Goal: Information Seeking & Learning: Find contact information

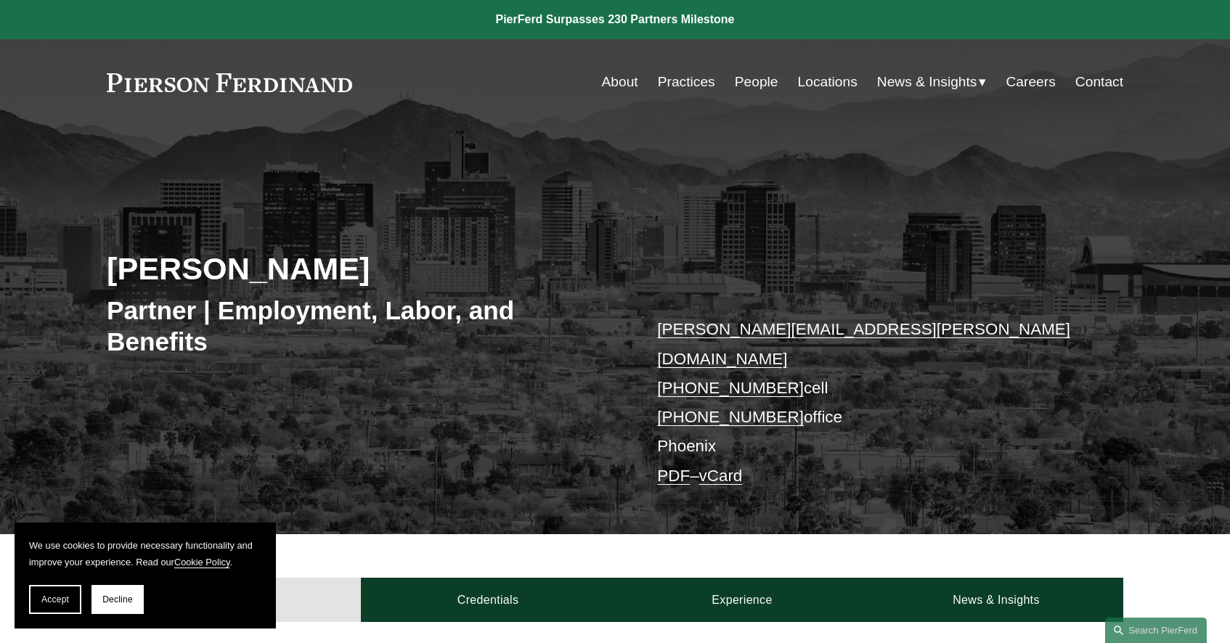
click at [750, 81] on link "People" at bounding box center [757, 82] width 44 height 28
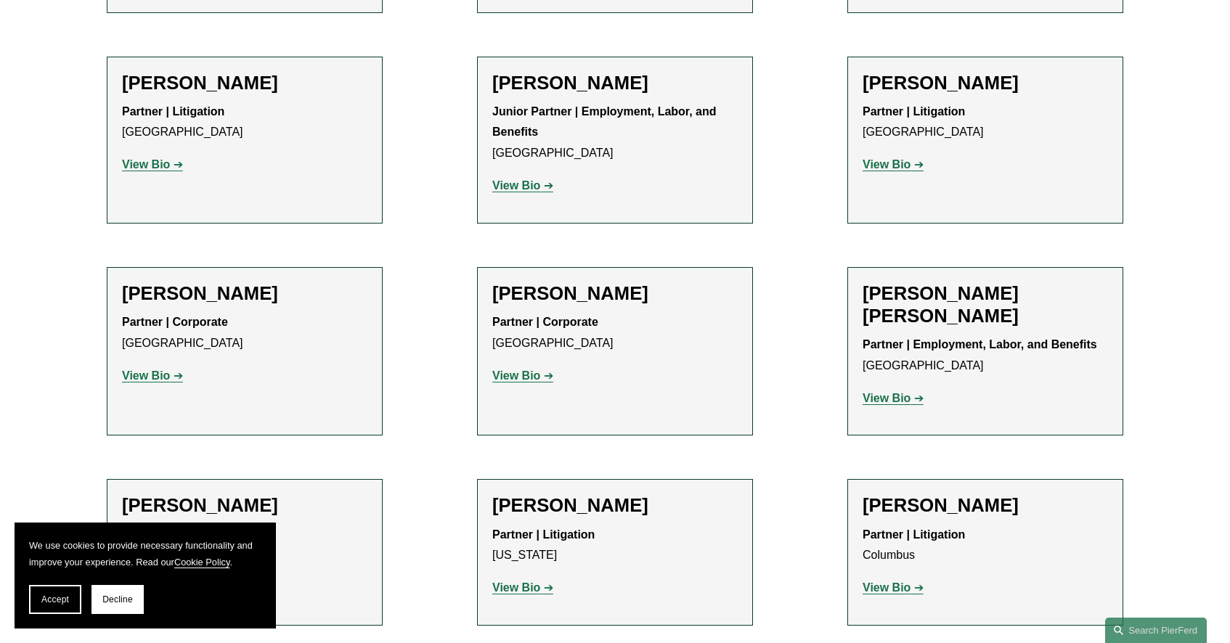
scroll to position [2905, 0]
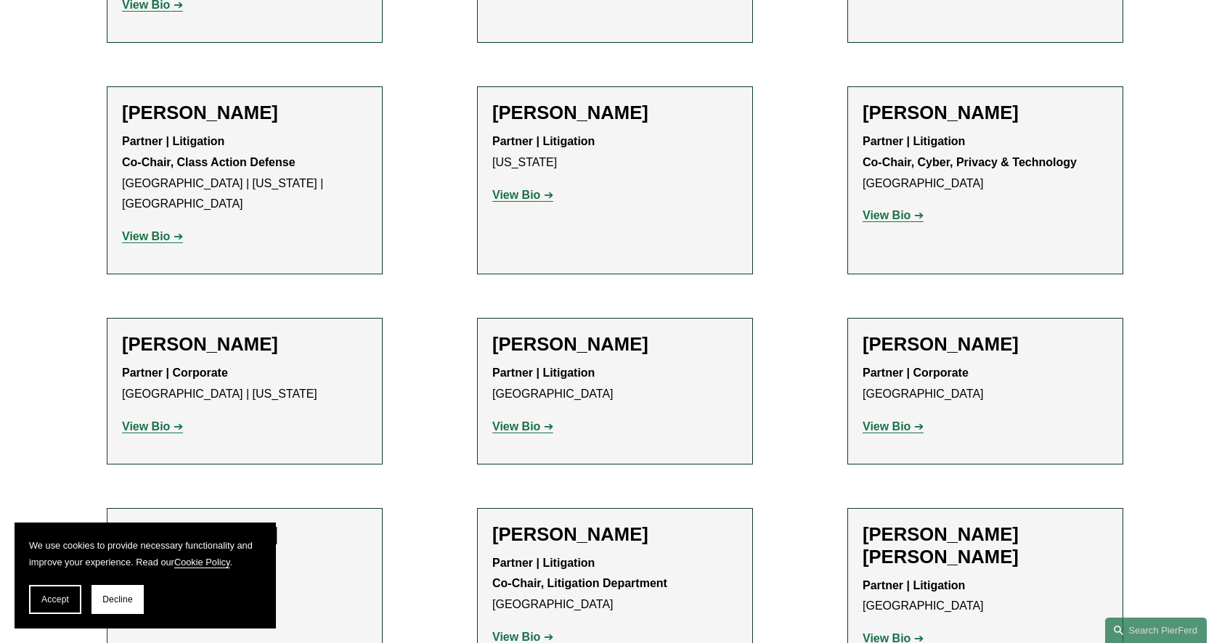
scroll to position [12375, 0]
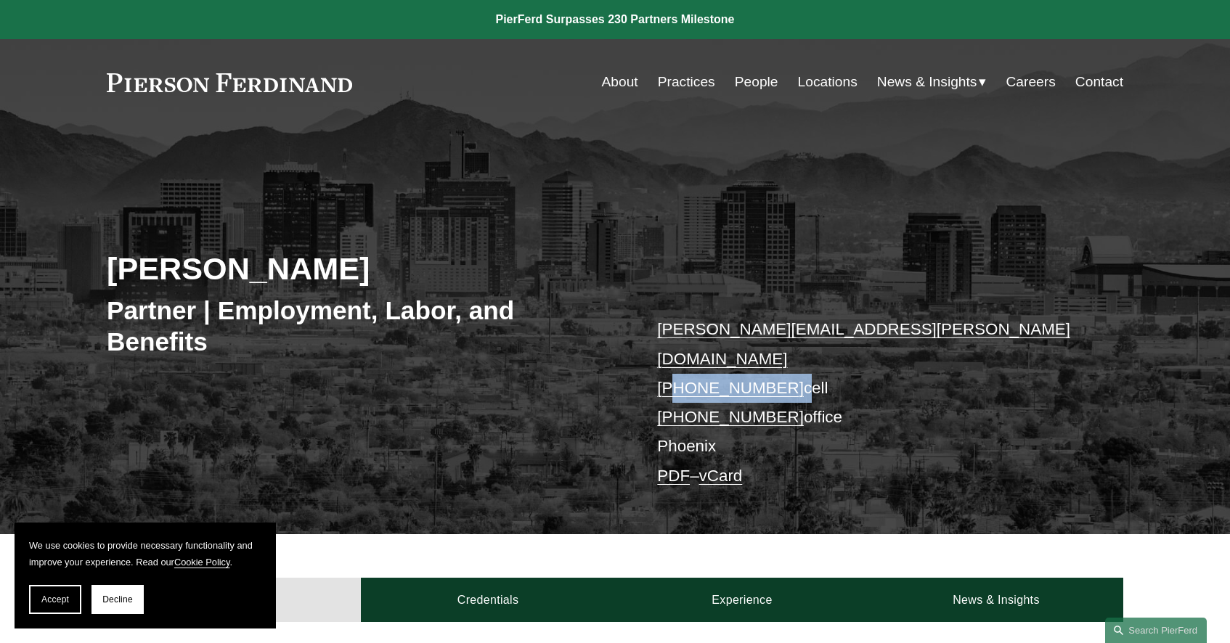
drag, startPoint x: 787, startPoint y: 361, endPoint x: 678, endPoint y: 360, distance: 108.2
click at [678, 360] on p "alejandro.perez@pierferd.com +1.210.387.7767 cell +1.602.887.3368 office Phoeni…" at bounding box center [868, 403] width 423 height 176
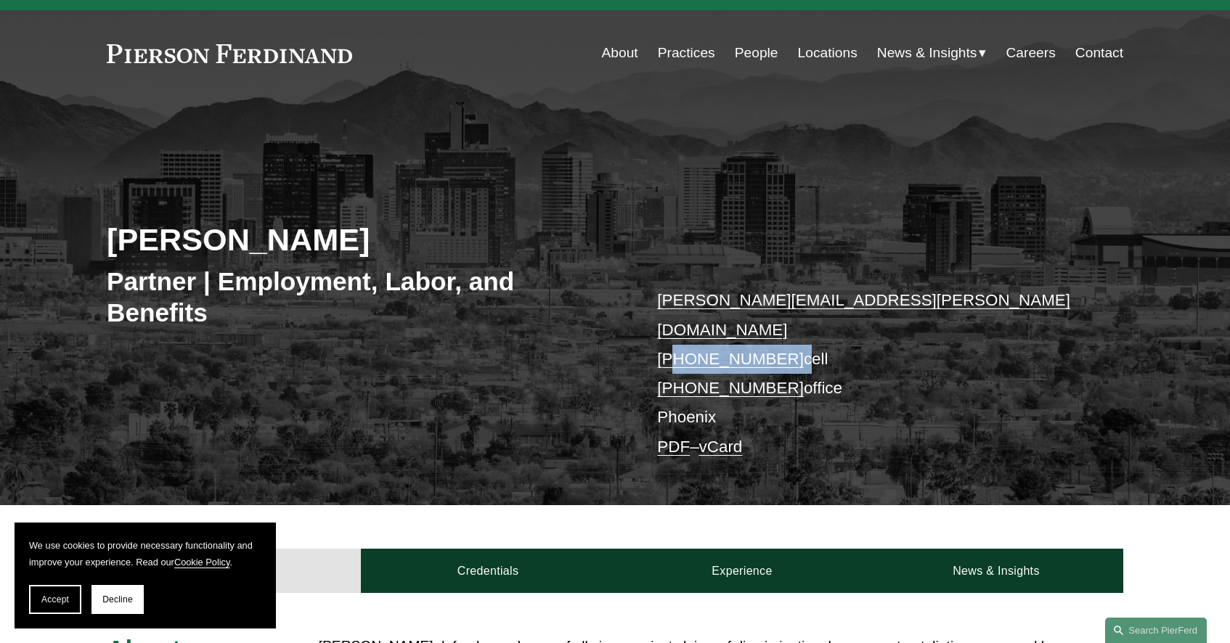
click at [759, 54] on link "People" at bounding box center [757, 53] width 44 height 28
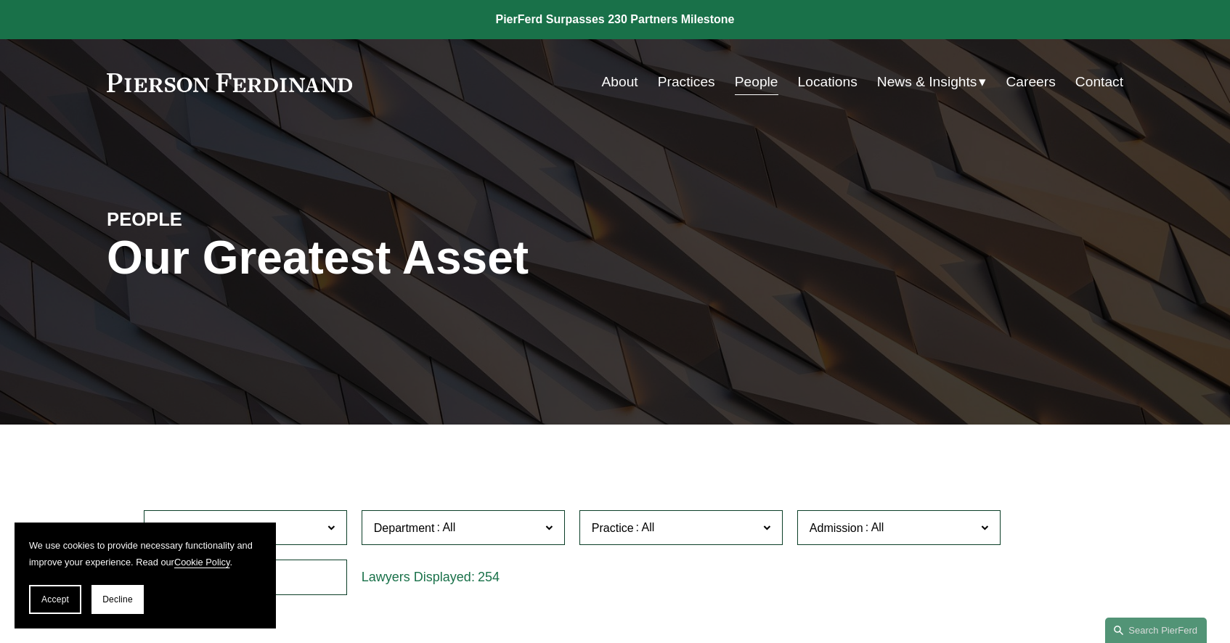
click at [691, 91] on link "Practices" at bounding box center [686, 82] width 57 height 28
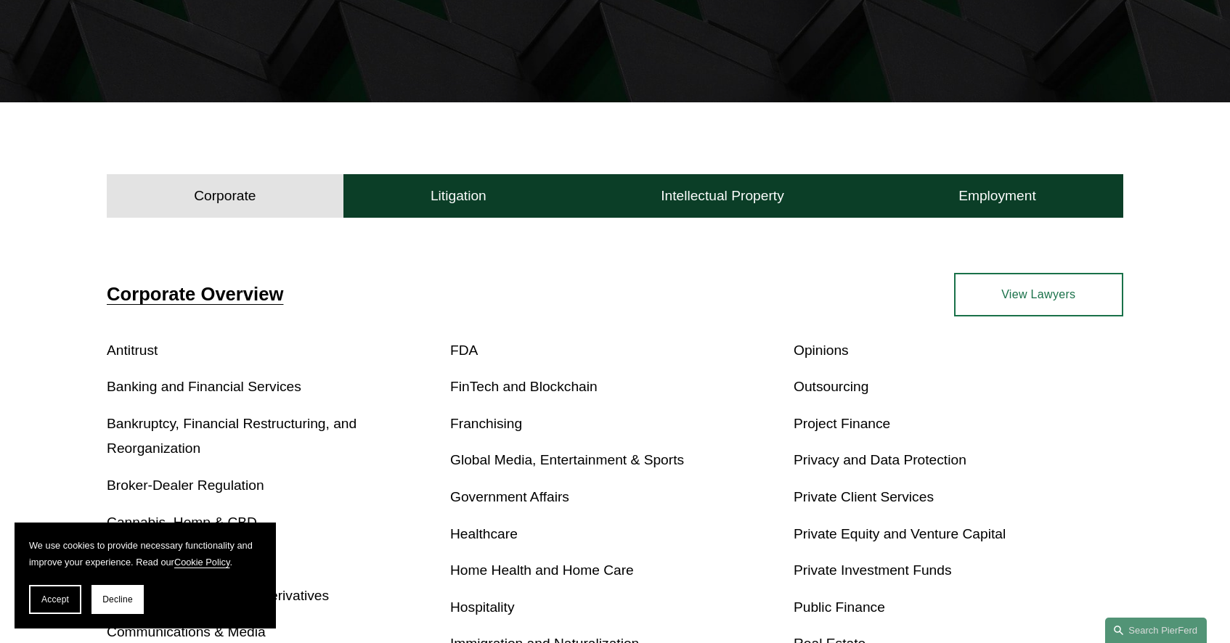
scroll to position [378, 0]
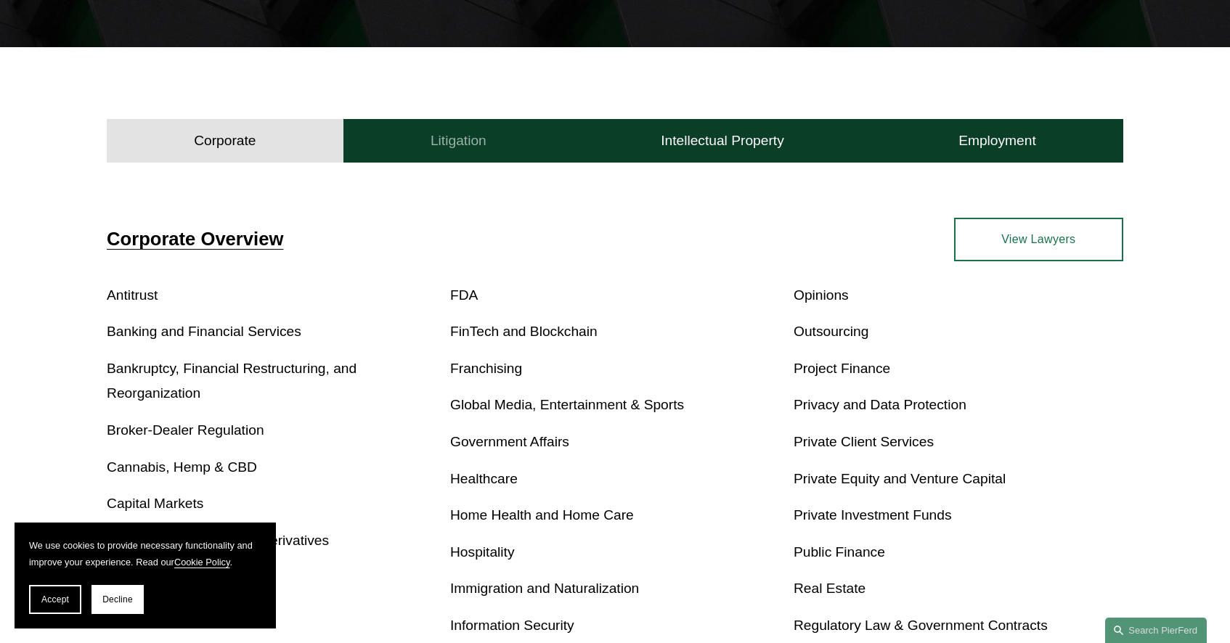
click at [514, 133] on button "Litigation" at bounding box center [459, 141] width 230 height 44
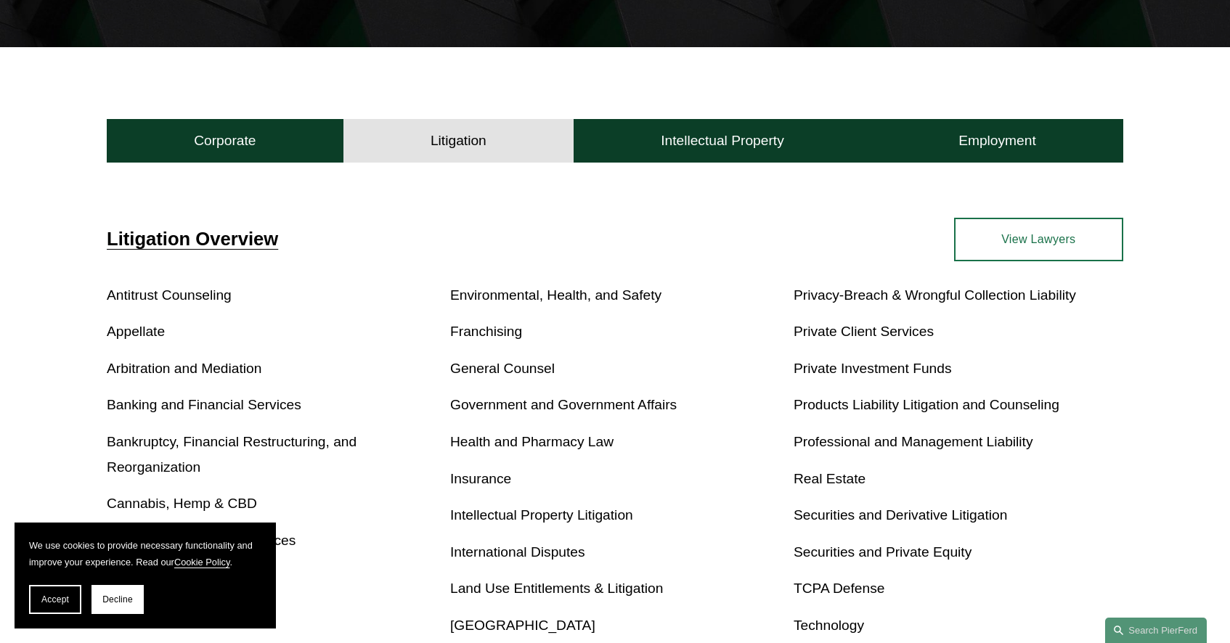
scroll to position [407, 0]
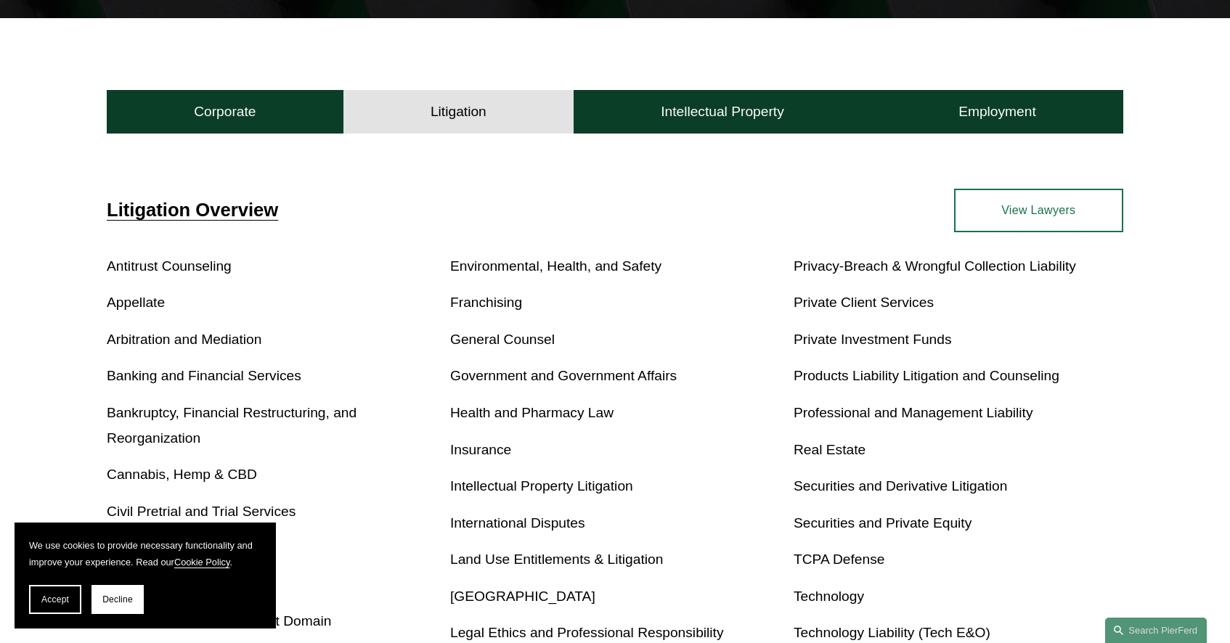
click at [994, 193] on link "View Lawyers" at bounding box center [1038, 211] width 169 height 44
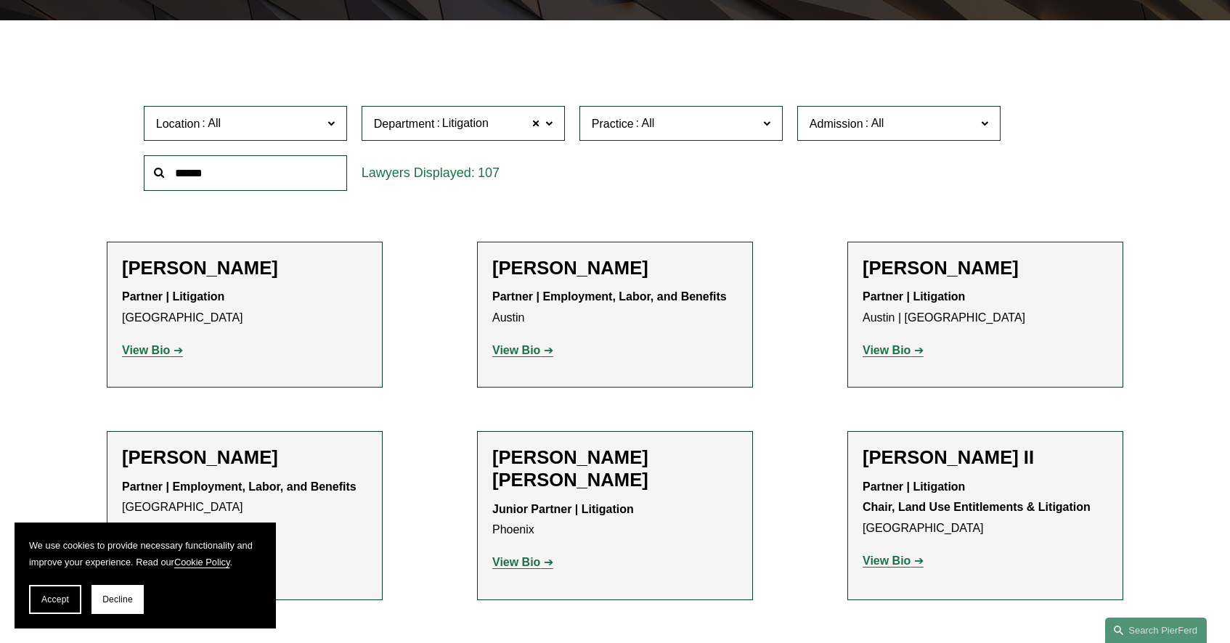
scroll to position [407, 0]
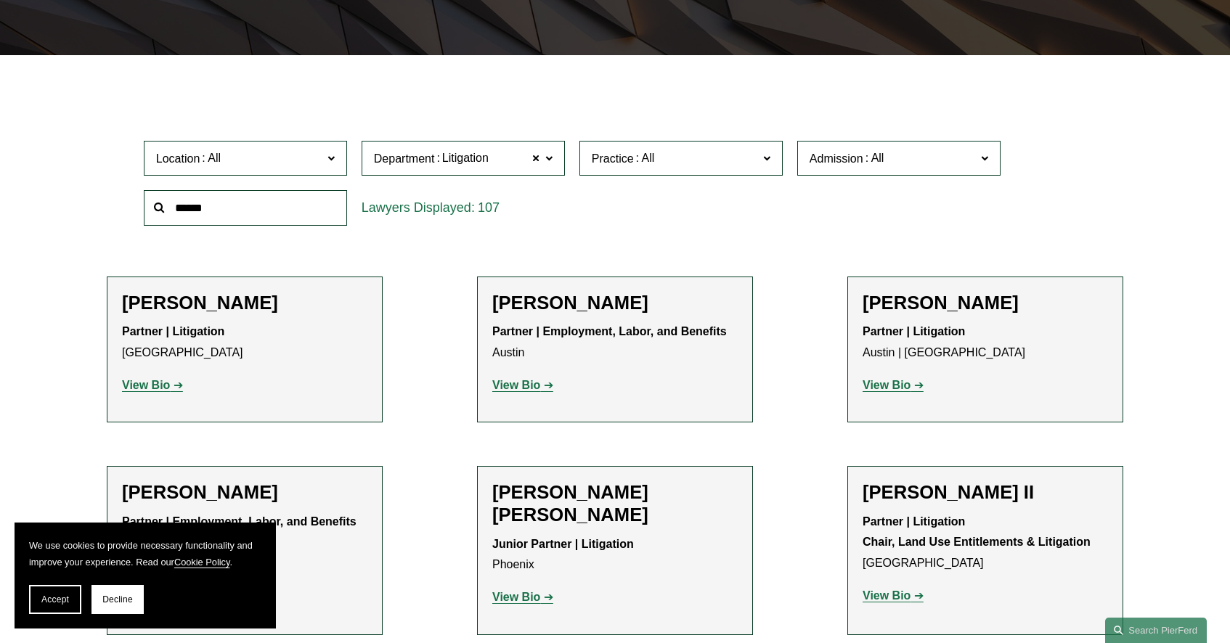
scroll to position [349, 0]
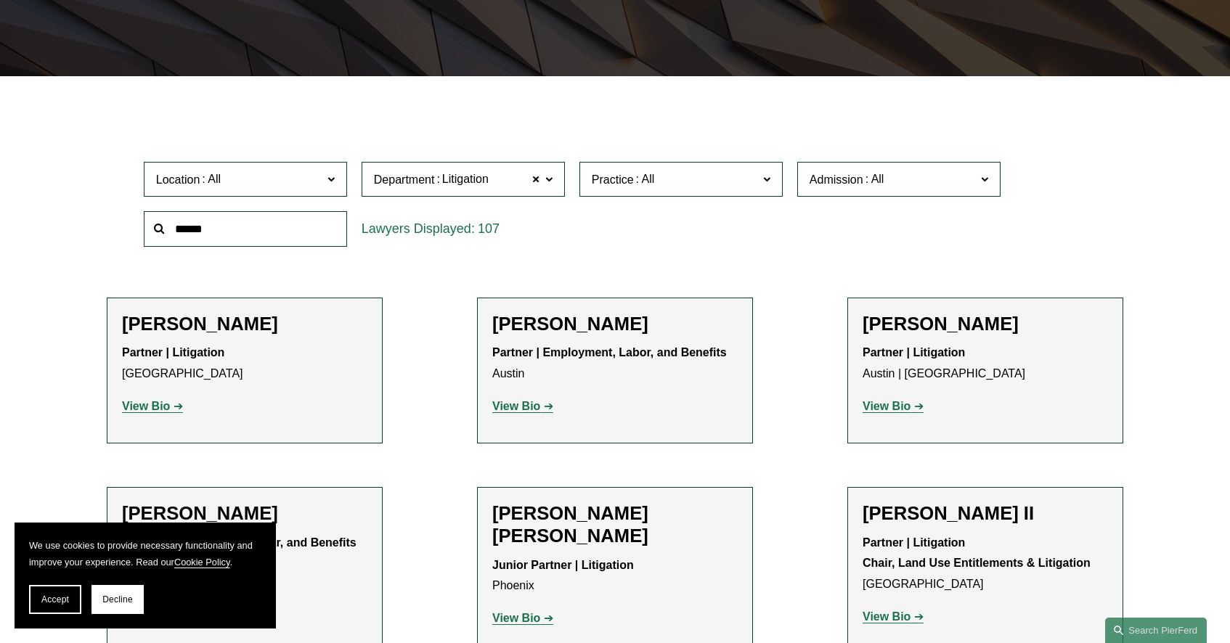
click at [333, 179] on span at bounding box center [331, 178] width 7 height 19
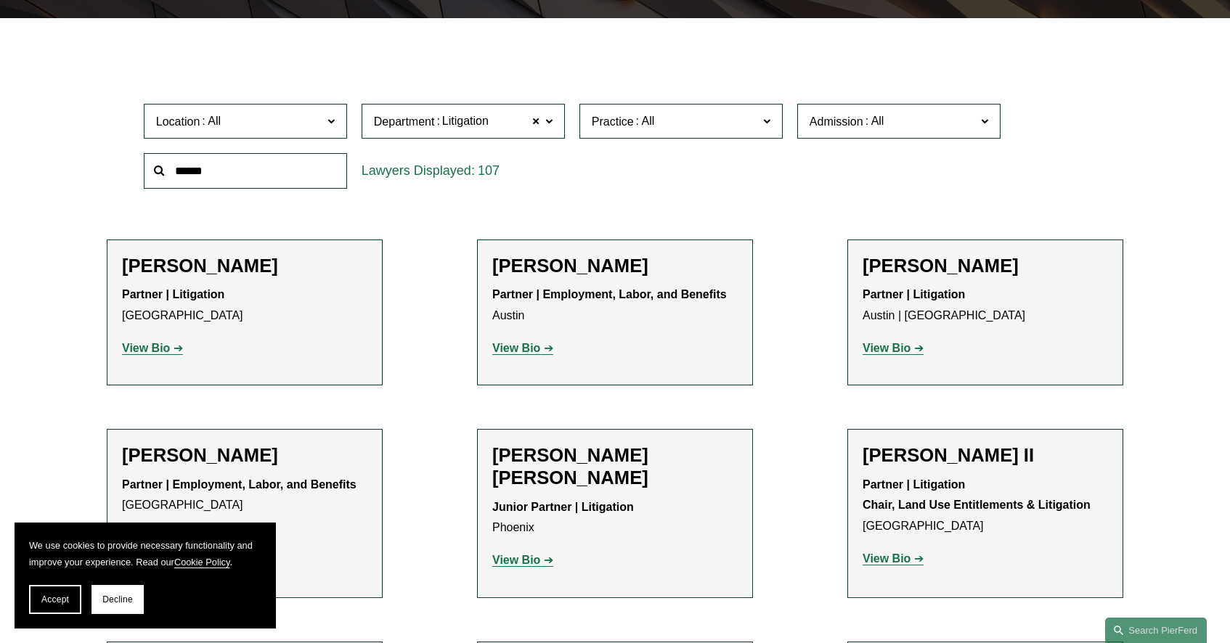
scroll to position [523, 0]
click at [0, 0] on link "Phoenix" at bounding box center [0, 0] width 0 height 0
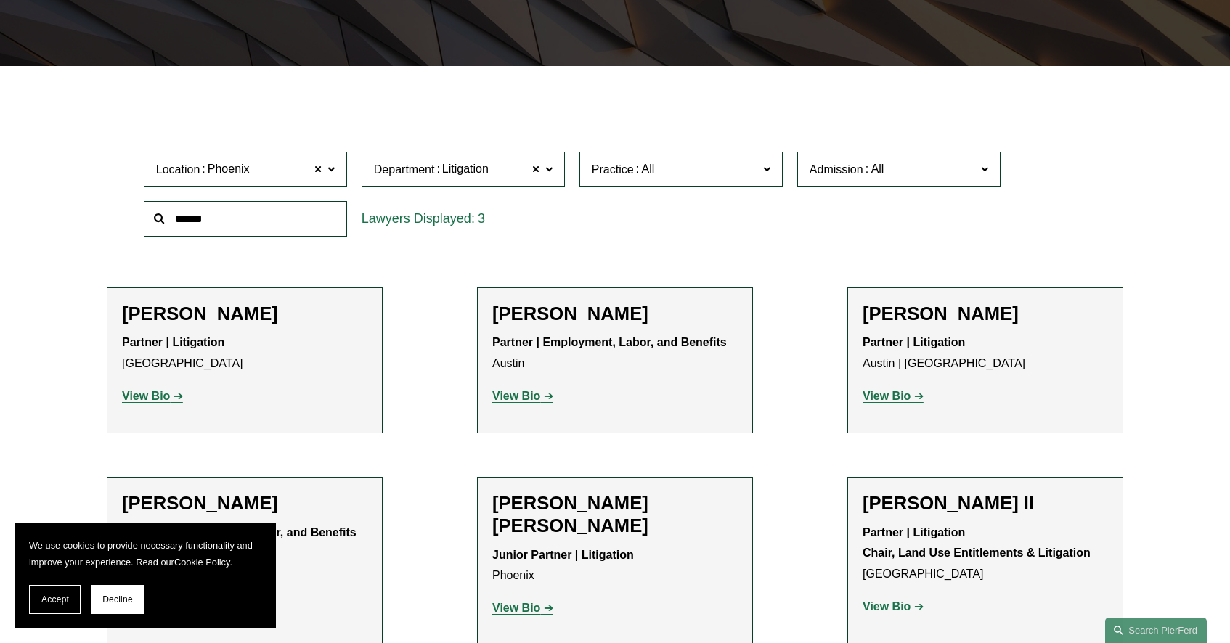
scroll to position [278, 0]
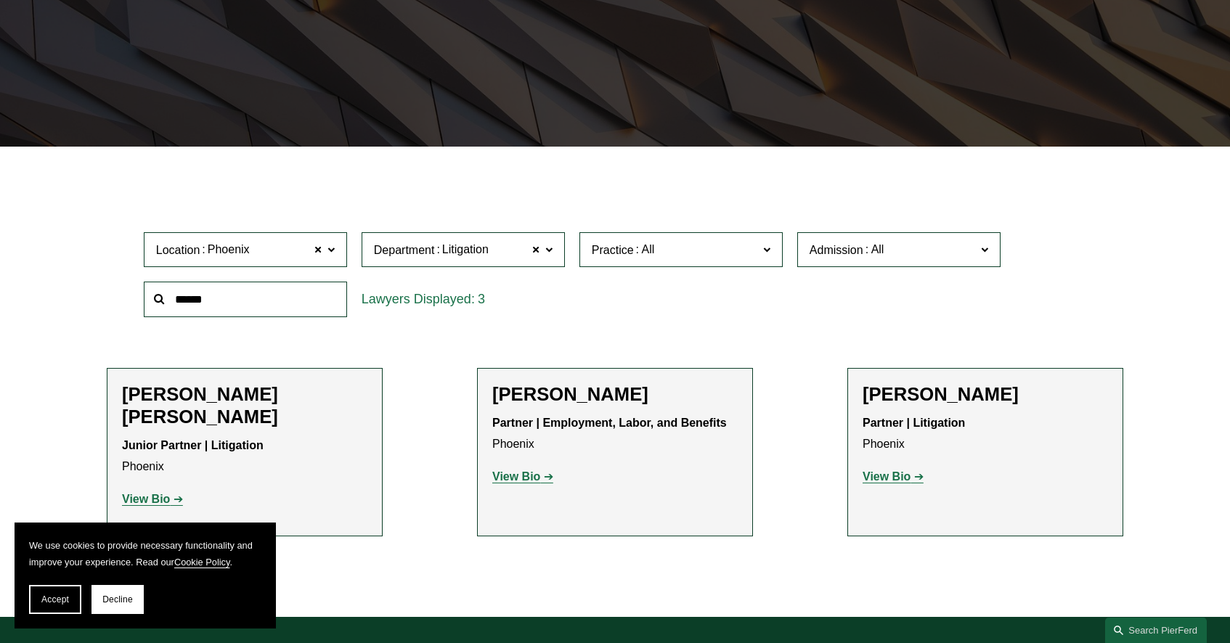
click at [382, 343] on ul "Filter Location Phoenix Phoenix All Atlanta Austin Boston Charlotte Chicago Cin…" at bounding box center [615, 381] width 1091 height 399
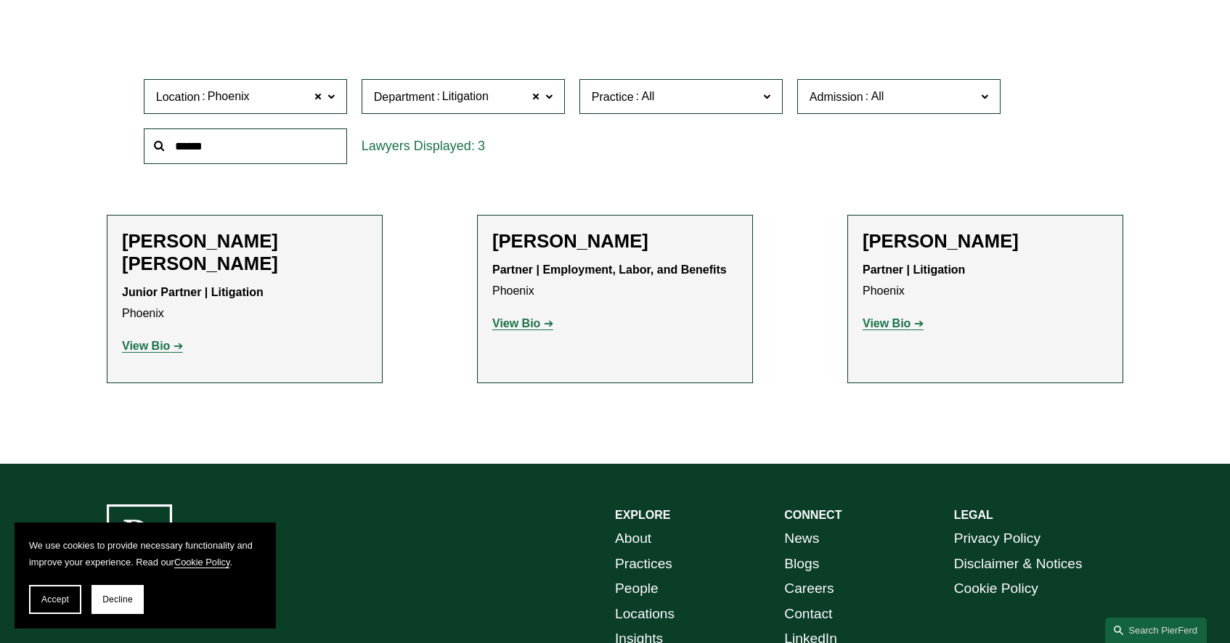
scroll to position [452, 0]
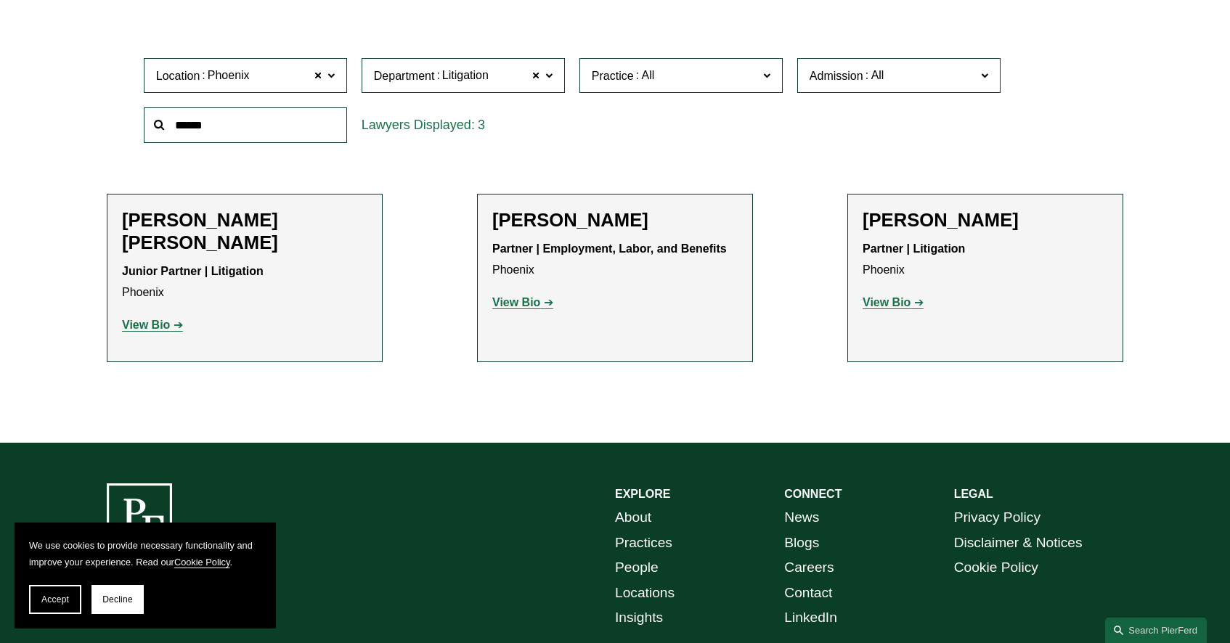
click at [886, 304] on strong "View Bio" at bounding box center [887, 302] width 48 height 12
drag, startPoint x: 640, startPoint y: 223, endPoint x: 582, endPoint y: 225, distance: 57.4
click at [582, 225] on h2 "Alejandro Pérez" at bounding box center [614, 220] width 245 height 23
copy h2 "Pérez"
click at [647, 219] on h2 "Alejandro Pérez" at bounding box center [614, 220] width 245 height 23
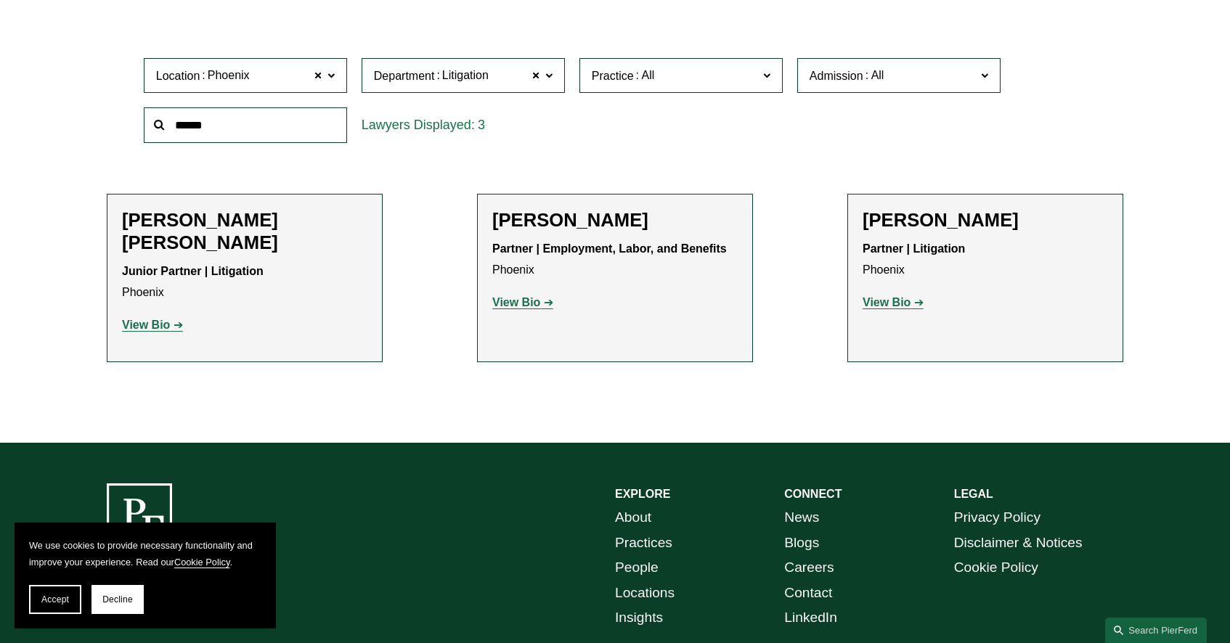
click at [906, 217] on h2 "David Andrew Timchak" at bounding box center [985, 220] width 245 height 23
click at [898, 299] on strong "View Bio" at bounding box center [887, 302] width 48 height 12
click at [201, 224] on h2 "McCall K. Bauersfeld" at bounding box center [244, 231] width 245 height 45
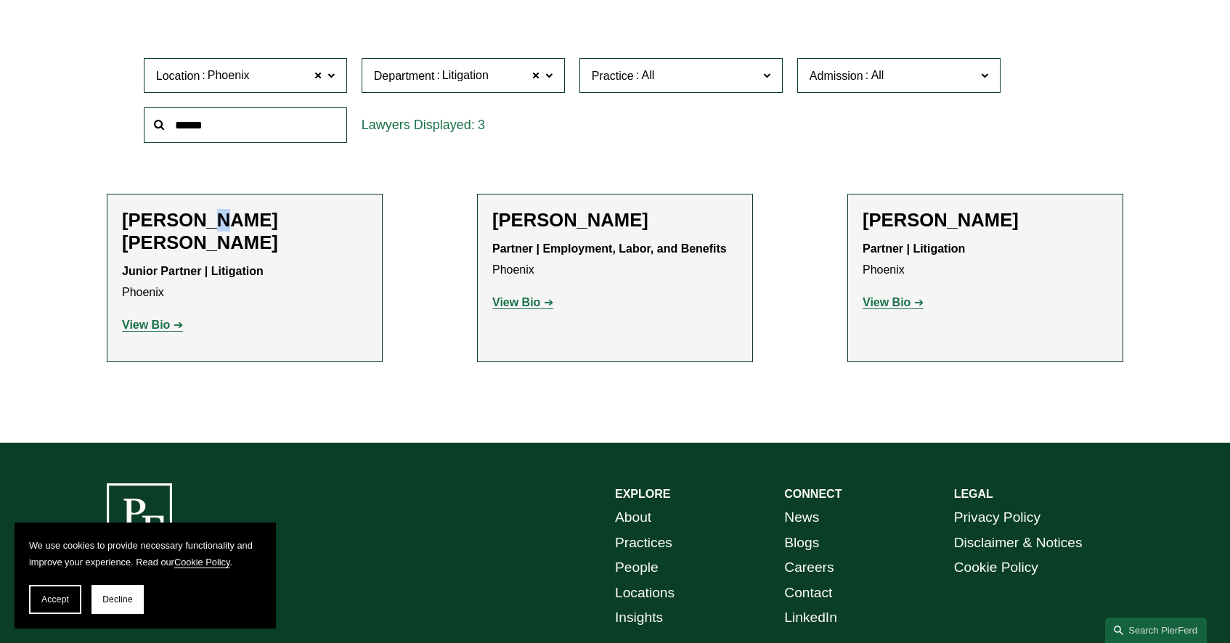
click at [165, 319] on strong "View Bio" at bounding box center [146, 325] width 48 height 12
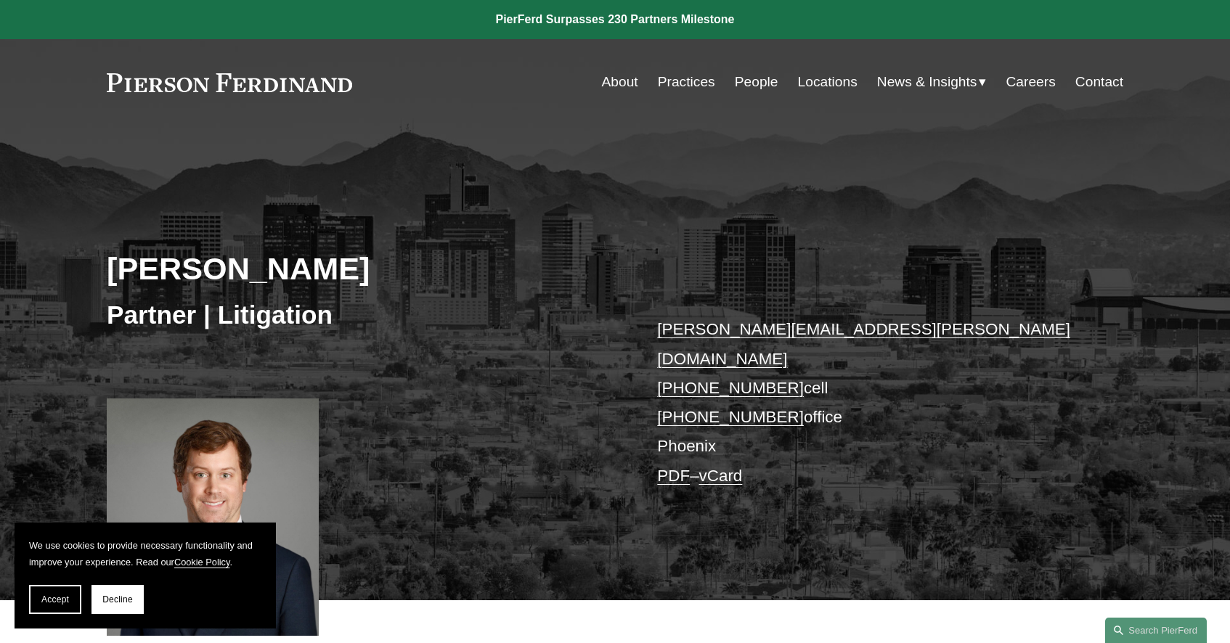
click at [836, 240] on div "David Andrew Timchak Partner | Litigation david.timchak@pierferd.com +1.480.223…" at bounding box center [615, 382] width 1230 height 438
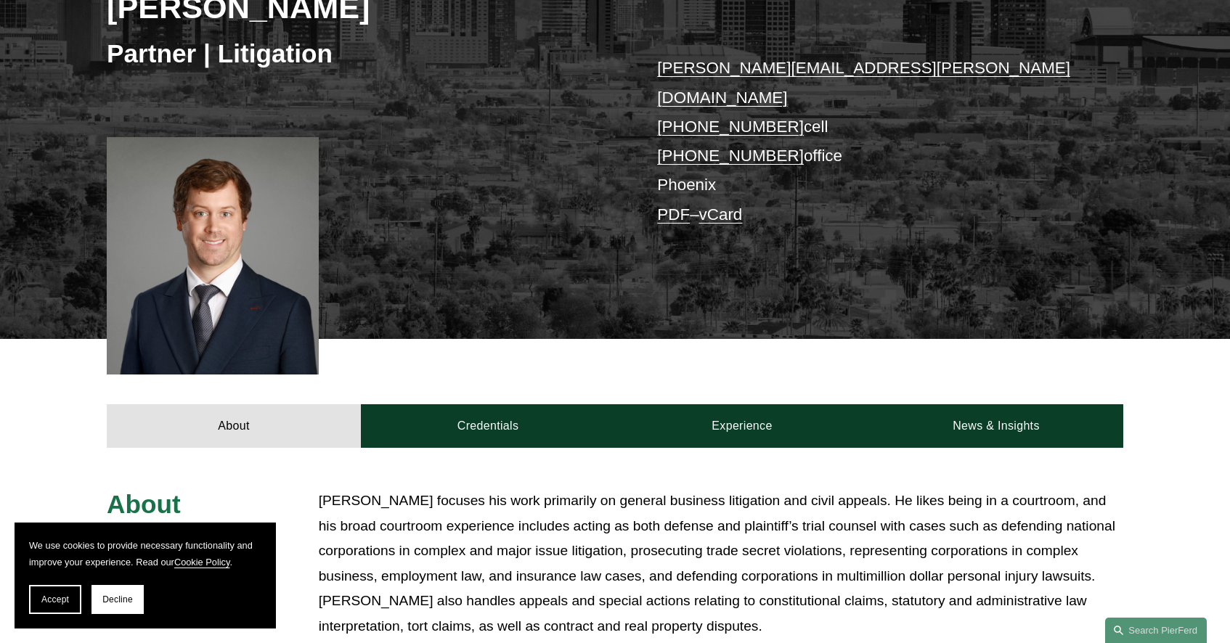
scroll to position [232, 0]
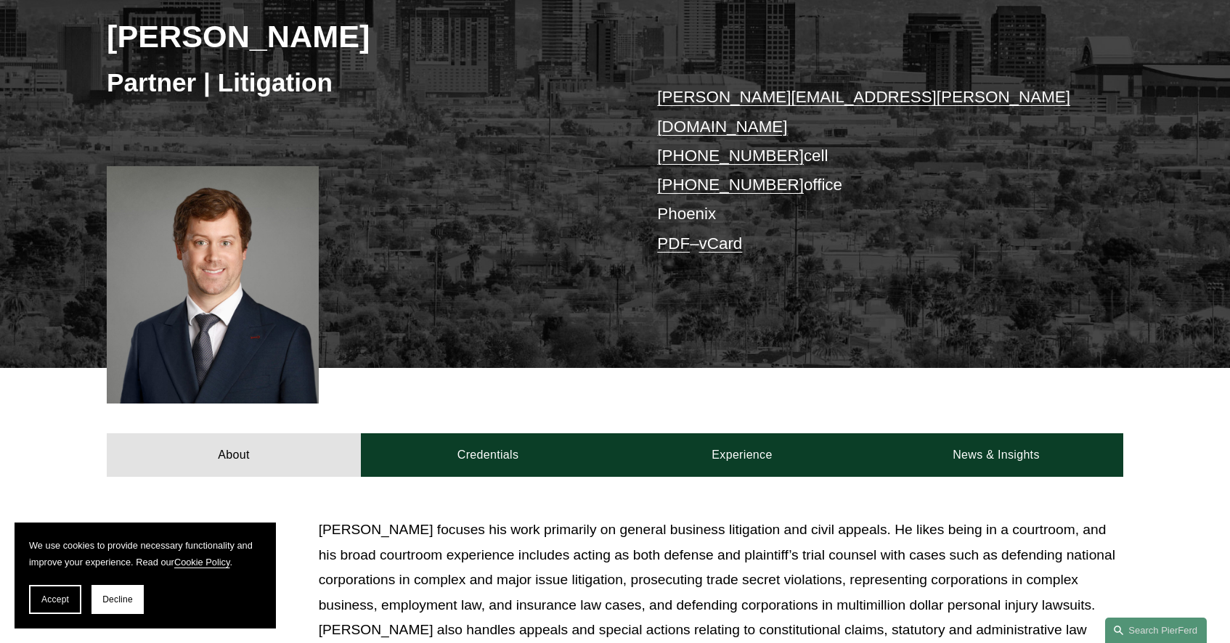
drag, startPoint x: 459, startPoint y: 44, endPoint x: 336, endPoint y: 38, distance: 123.6
click at [335, 38] on h2 "[PERSON_NAME]" at bounding box center [361, 36] width 508 height 38
drag, startPoint x: 783, startPoint y: 128, endPoint x: 683, endPoint y: 126, distance: 100.2
click at [683, 126] on p "[PERSON_NAME][EMAIL_ADDRESS][PERSON_NAME][DOMAIN_NAME] [PHONE_NUMBER] cell [PHO…" at bounding box center [868, 171] width 423 height 176
copy p "480.223.3533"
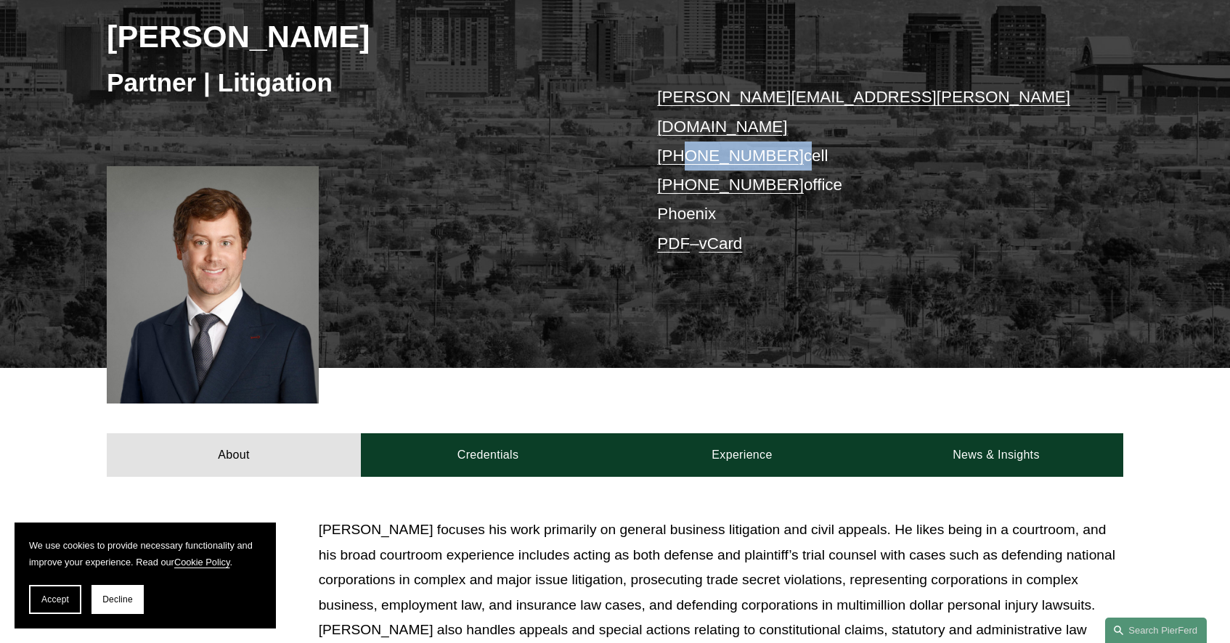
click at [872, 99] on p "[PERSON_NAME][EMAIL_ADDRESS][PERSON_NAME][DOMAIN_NAME] [PHONE_NUMBER] cell [PHO…" at bounding box center [868, 171] width 423 height 176
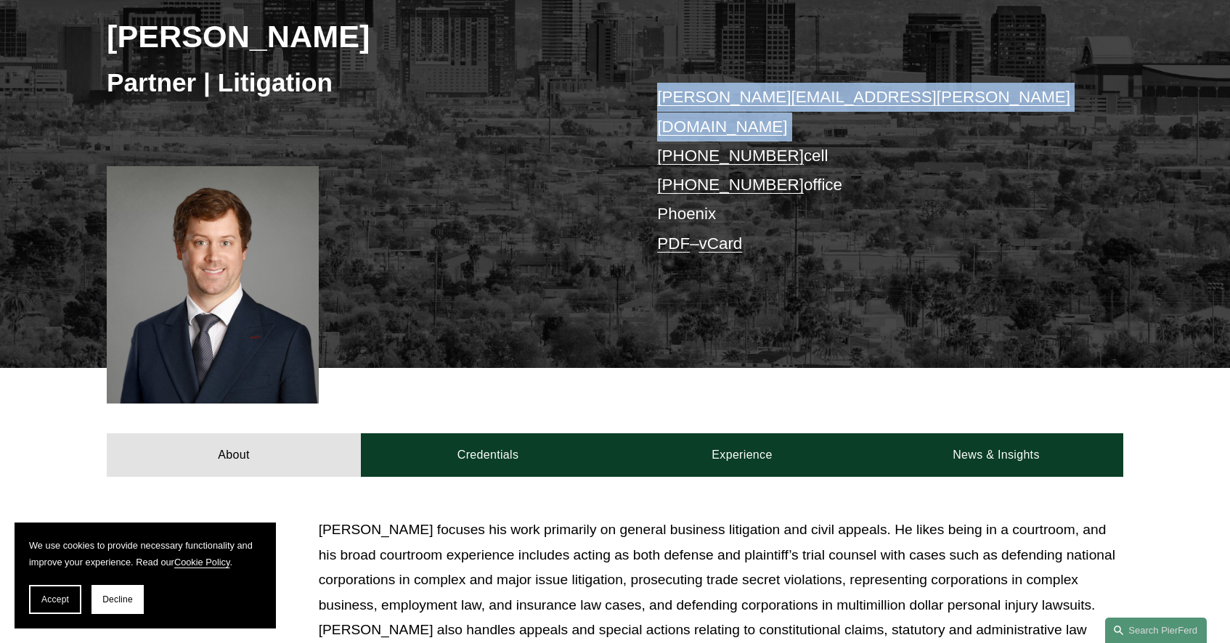
drag, startPoint x: 872, startPoint y: 99, endPoint x: 671, endPoint y: 104, distance: 201.2
click at [670, 104] on p "[PERSON_NAME][EMAIL_ADDRESS][PERSON_NAME][DOMAIN_NAME] [PHONE_NUMBER] cell [PHO…" at bounding box center [868, 171] width 423 height 176
copy link "[PERSON_NAME][EMAIL_ADDRESS][PERSON_NAME][DOMAIN_NAME]"
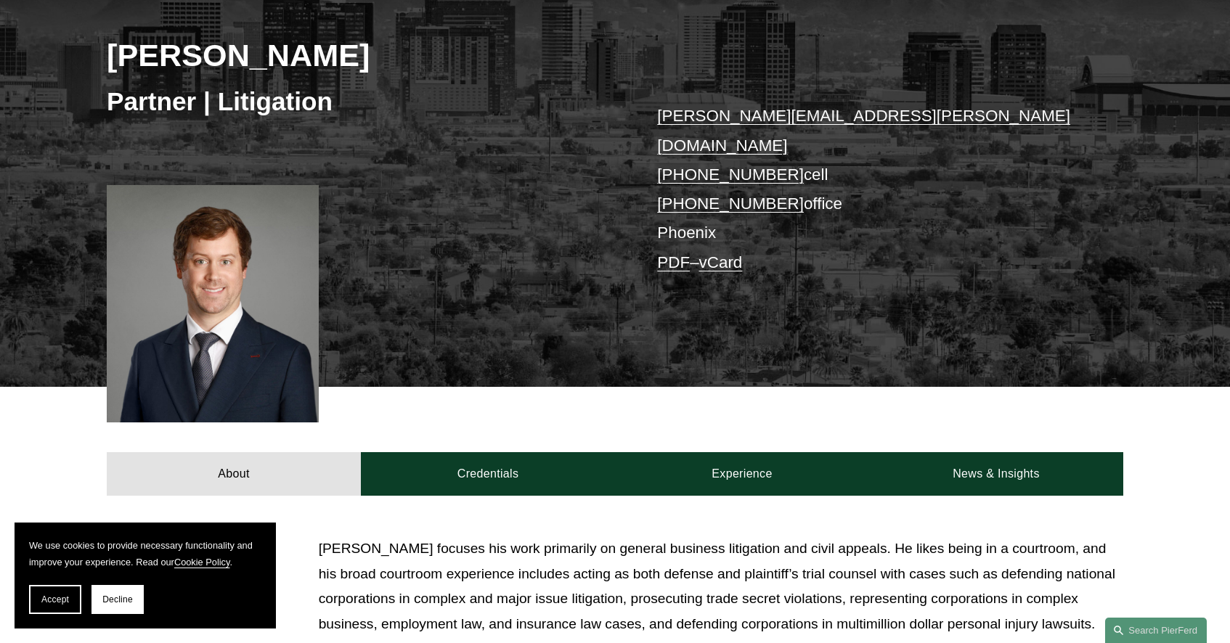
scroll to position [174, 0]
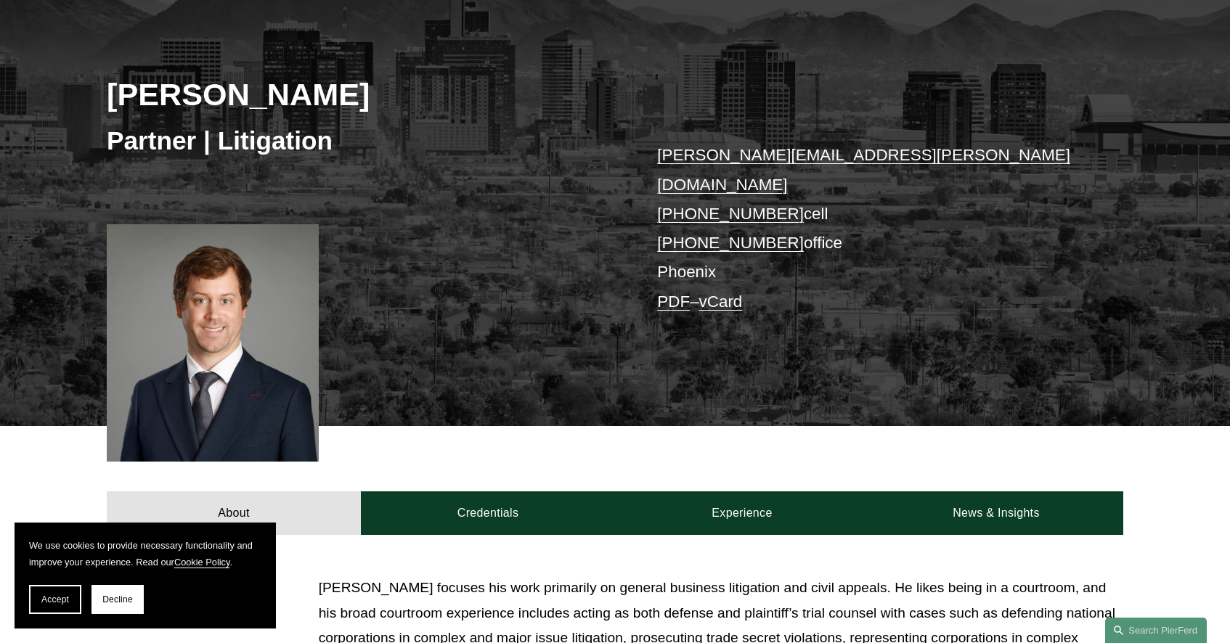
drag, startPoint x: 781, startPoint y: 186, endPoint x: 682, endPoint y: 184, distance: 99.5
click at [682, 184] on p "[PERSON_NAME][EMAIL_ADDRESS][PERSON_NAME][DOMAIN_NAME] [PHONE_NUMBER] cell [PHO…" at bounding box center [868, 229] width 423 height 176
copy link "480.223.3533"
click at [873, 157] on p "david.timchak@pierferd.com +1.480.223.3533 cell +1.480.542.1892 office Phoenix …" at bounding box center [868, 229] width 423 height 176
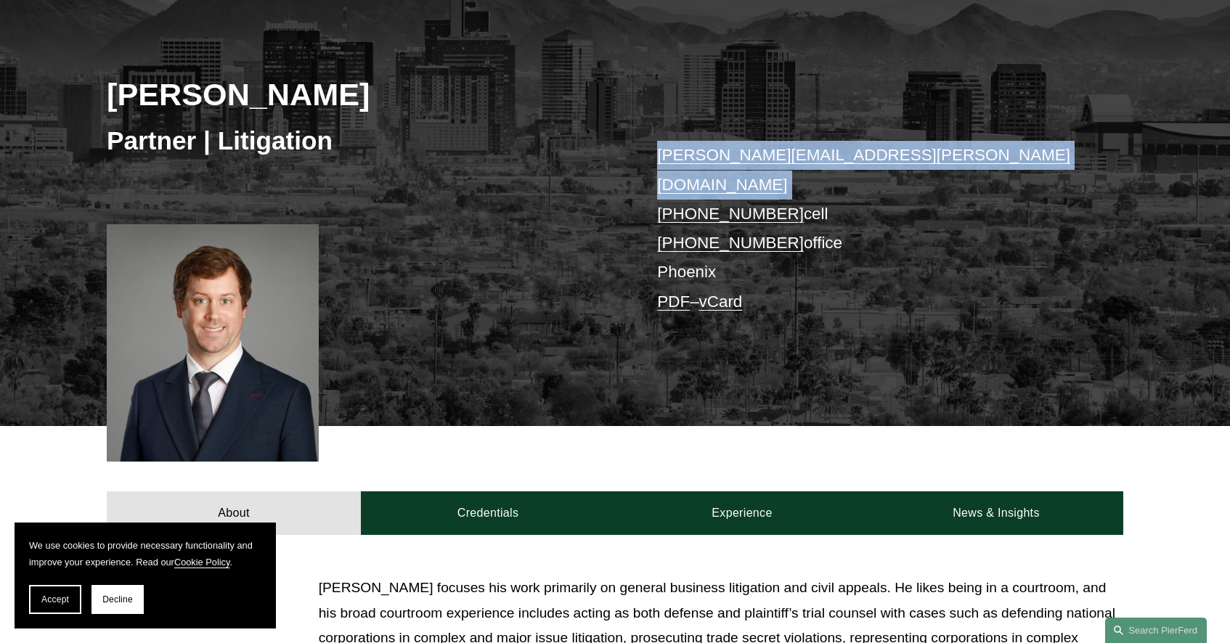
drag, startPoint x: 873, startPoint y: 157, endPoint x: 669, endPoint y: 151, distance: 204.2
click at [669, 151] on p "david.timchak@pierferd.com +1.480.223.3533 cell +1.480.542.1892 office Phoenix …" at bounding box center [868, 229] width 423 height 176
copy link "david.timchak@pierferd.com"
drag, startPoint x: 457, startPoint y: 94, endPoint x: 330, endPoint y: 94, distance: 127.1
click at [328, 94] on h2 "David Andrew Timchak" at bounding box center [361, 95] width 508 height 38
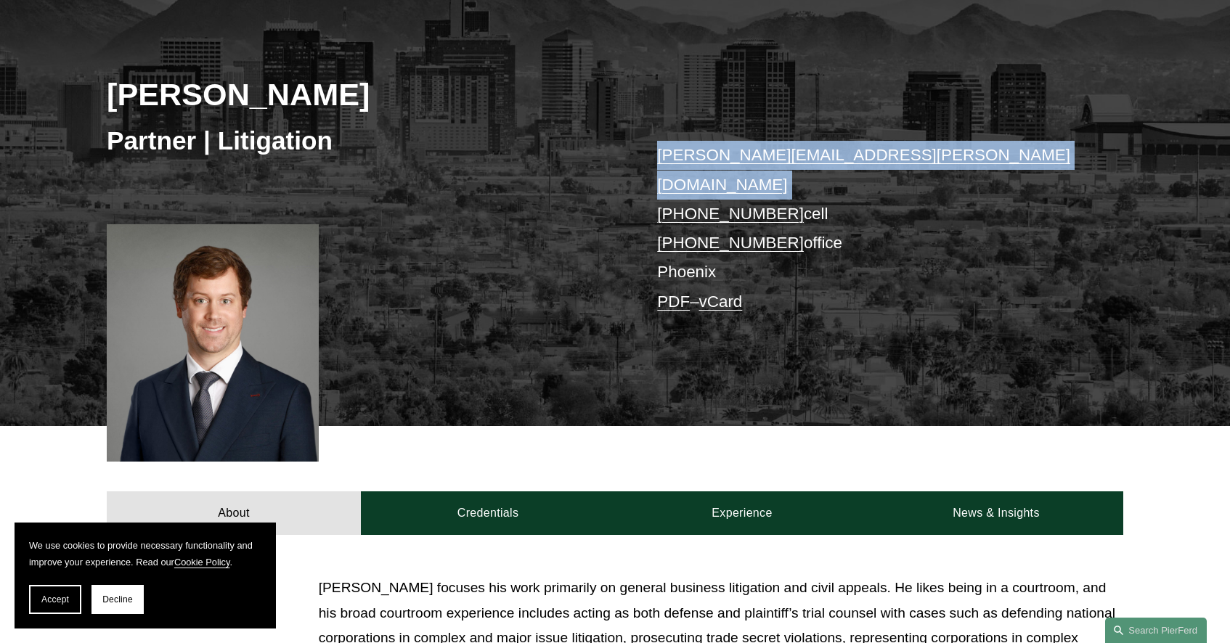
copy h2 "Timchak"
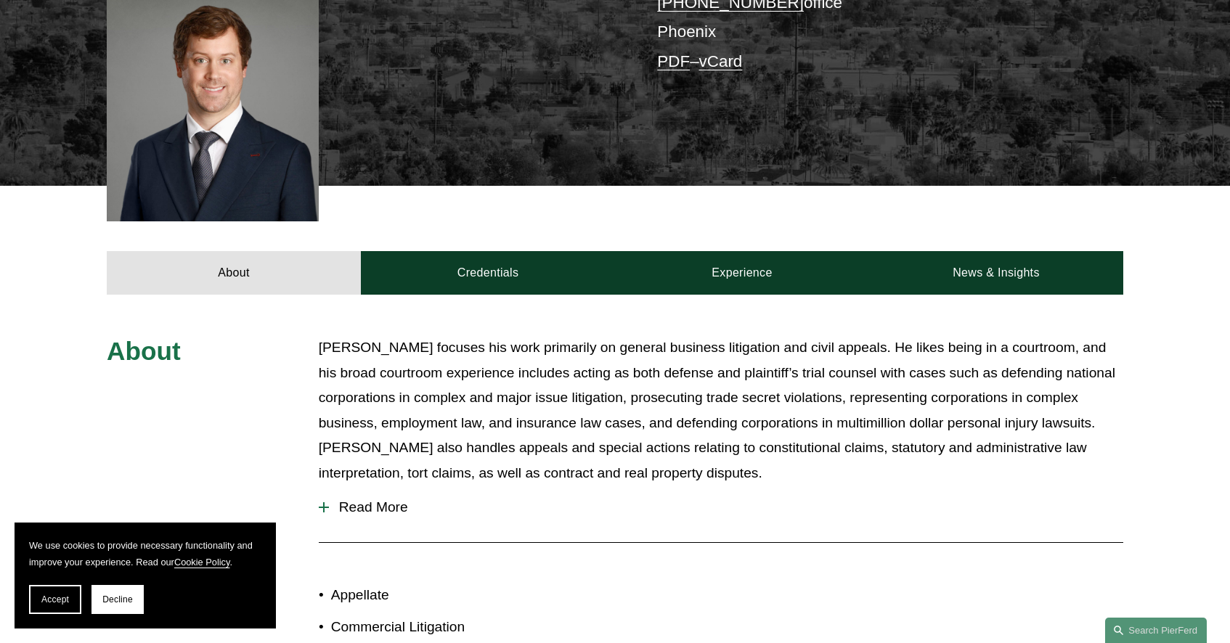
scroll to position [436, 0]
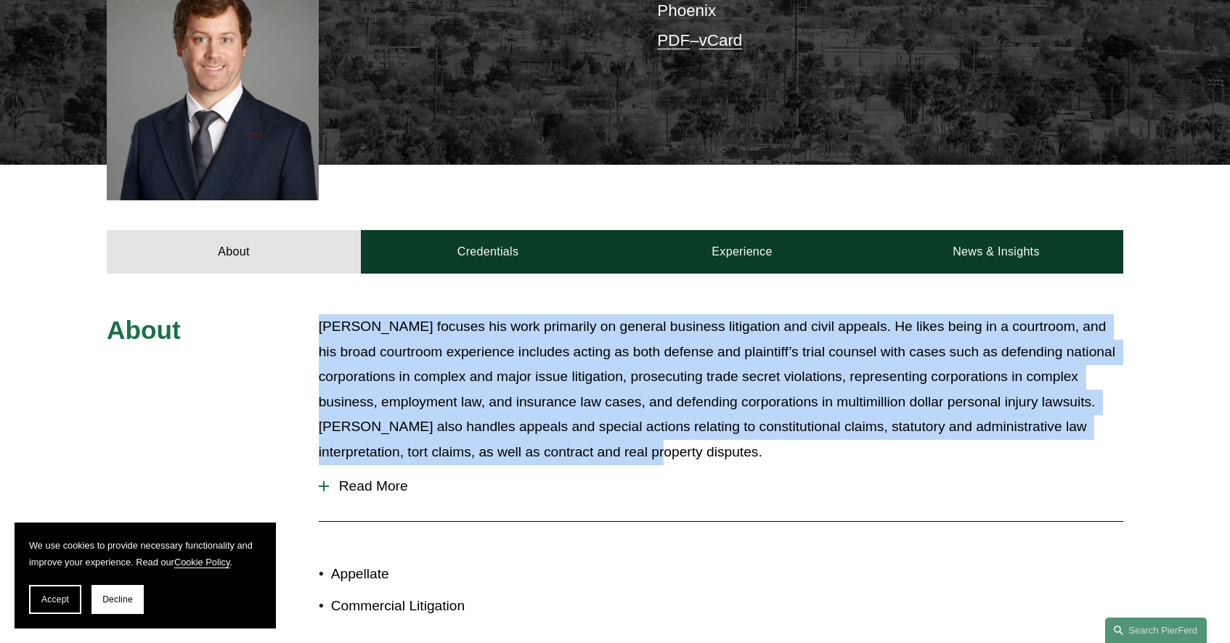
drag, startPoint x: 301, startPoint y: 305, endPoint x: 1083, endPoint y: 428, distance: 791.1
click at [1083, 428] on div "About David focuses his work primarily on general business litigation and civil…" at bounding box center [615, 478] width 1230 height 328
click at [388, 479] on span "Read More" at bounding box center [726, 487] width 795 height 16
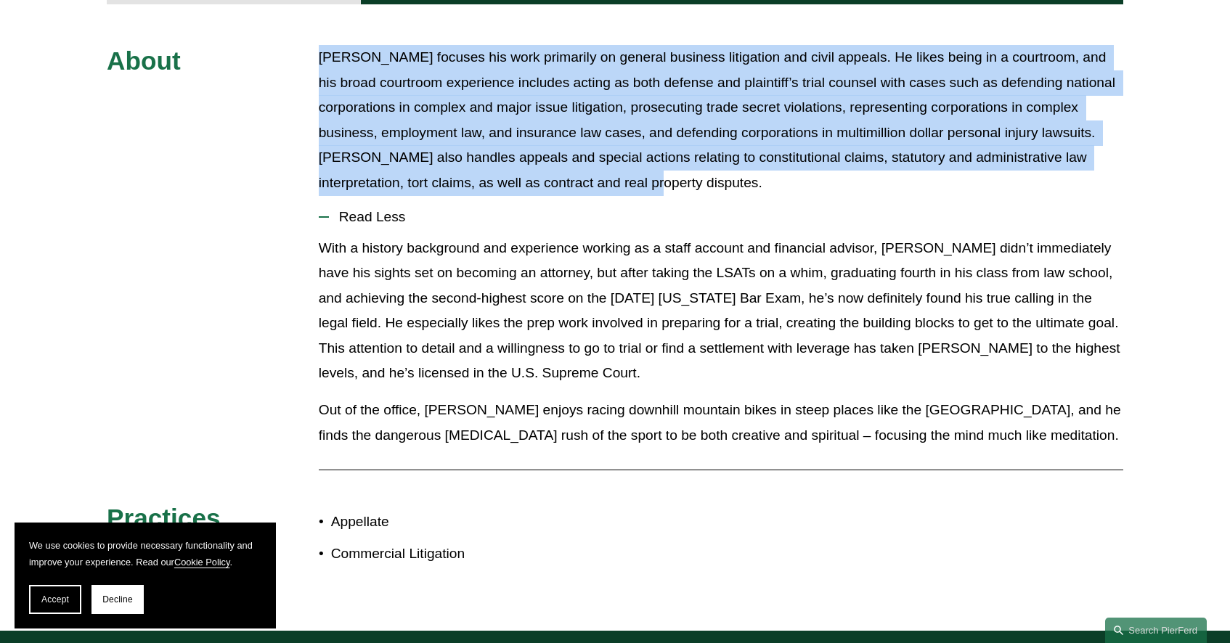
scroll to position [726, 0]
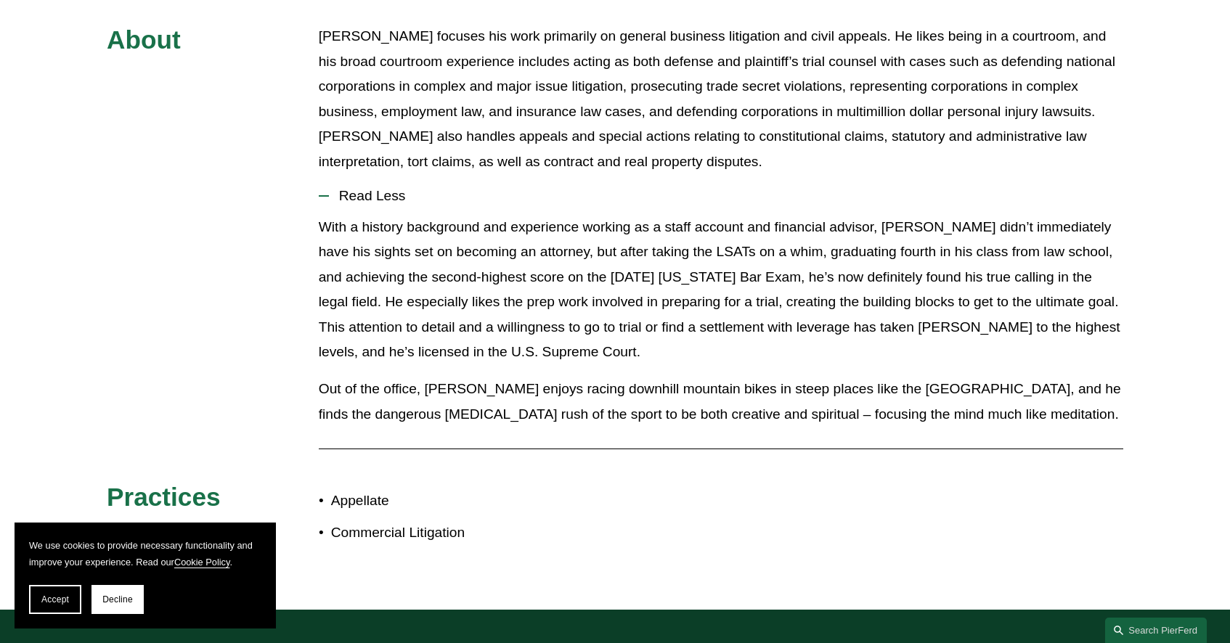
click at [491, 442] on div at bounding box center [721, 449] width 805 height 15
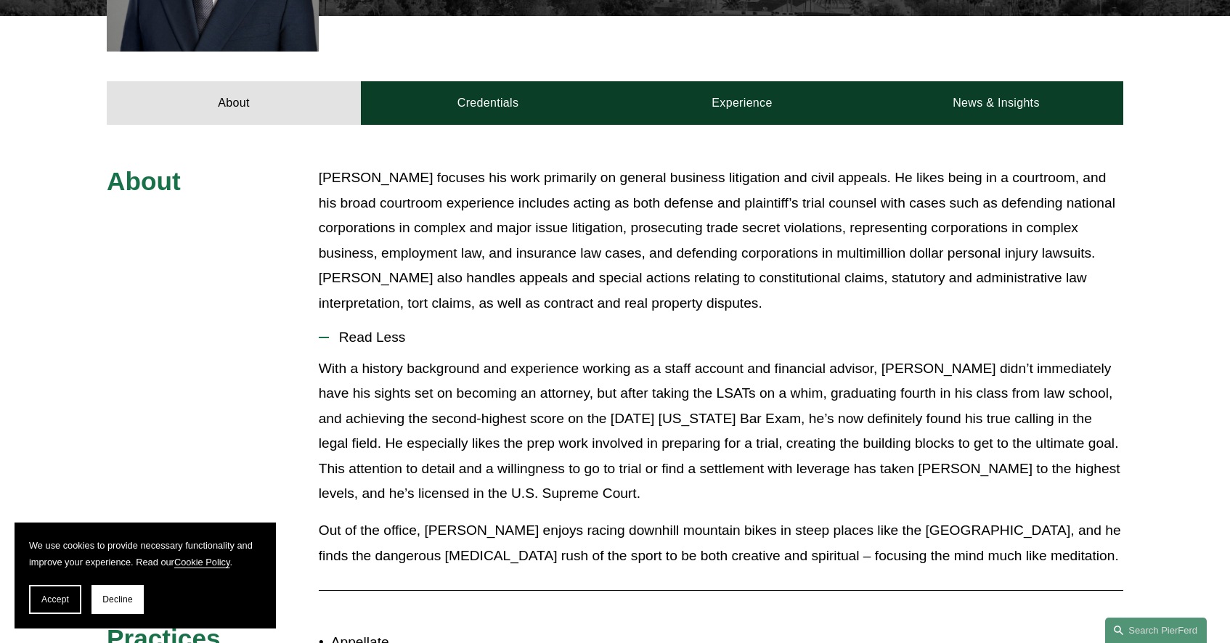
scroll to position [581, 0]
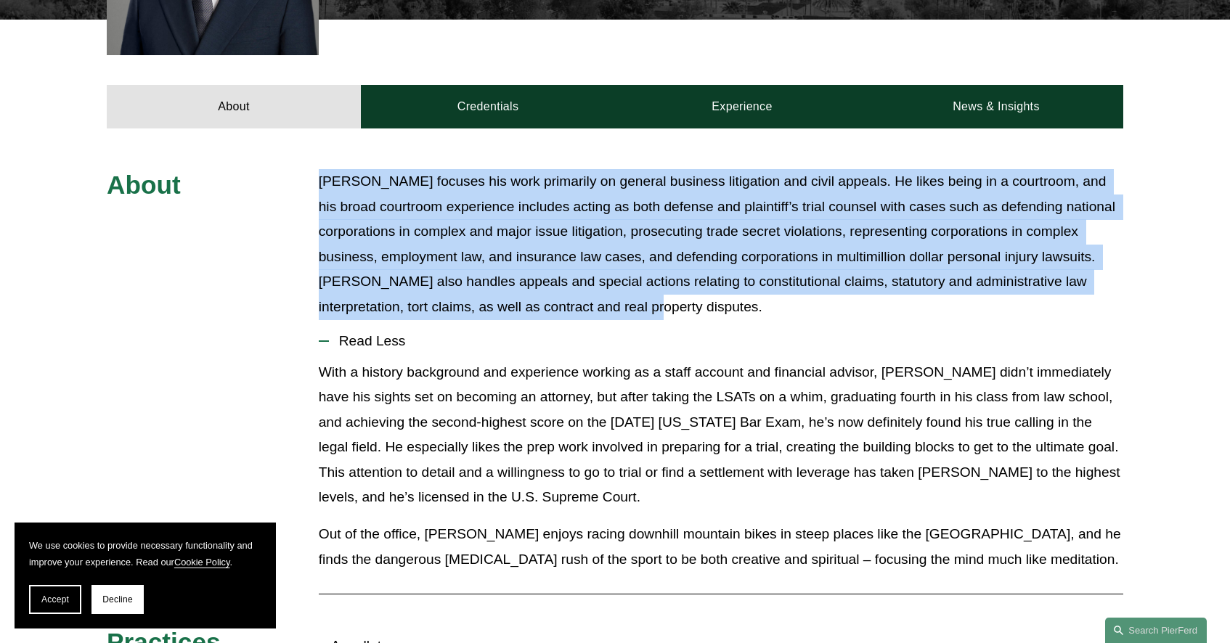
drag, startPoint x: 317, startPoint y: 161, endPoint x: 699, endPoint y: 285, distance: 401.9
click at [699, 285] on div "About David focuses his work primarily on general business litigation and civil…" at bounding box center [615, 441] width 1230 height 545
copy p "David focuses his work primarily on general business litigation and civil appea…"
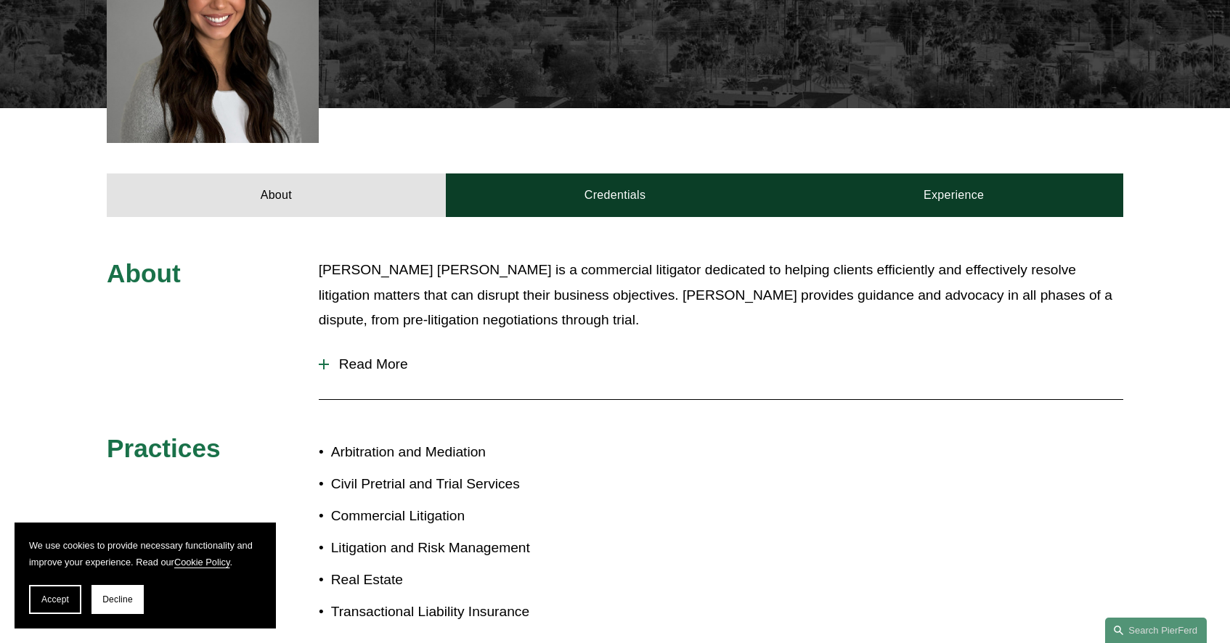
scroll to position [523, 0]
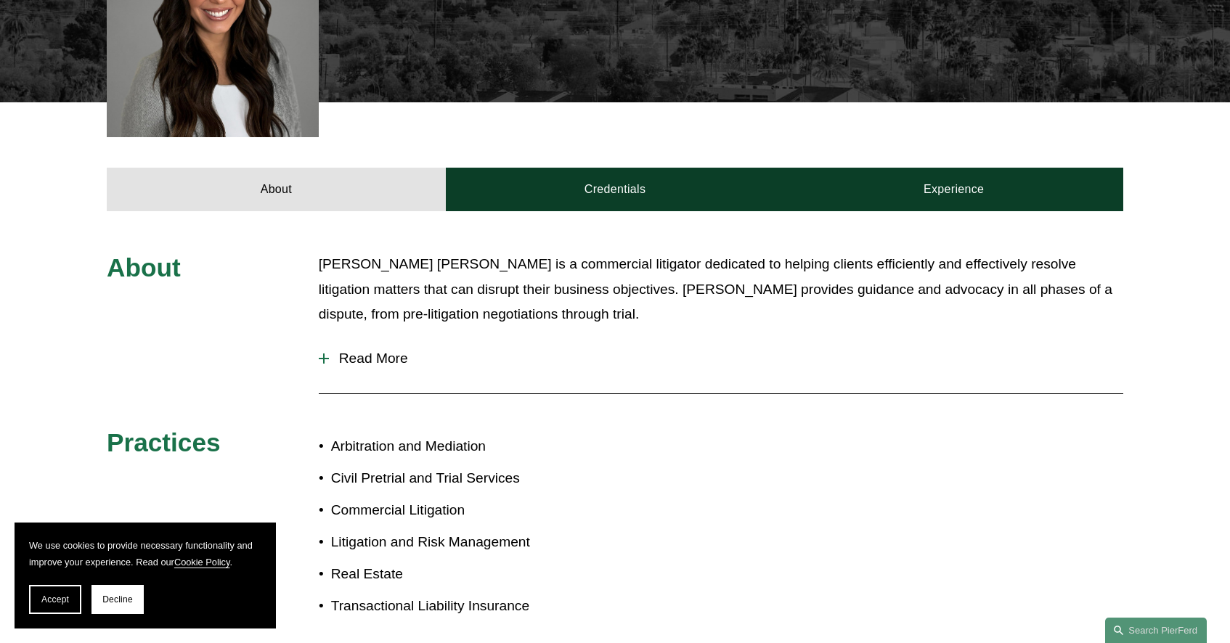
click at [322, 340] on button "Read More" at bounding box center [721, 359] width 805 height 38
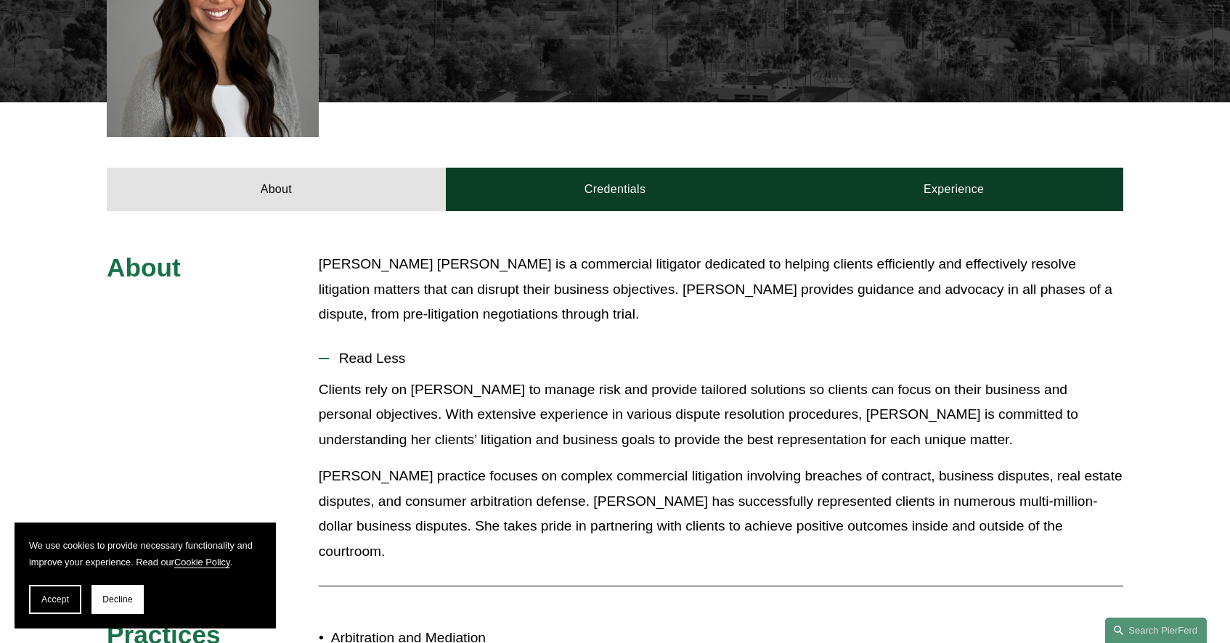
click at [549, 340] on button "Read Less" at bounding box center [721, 359] width 805 height 38
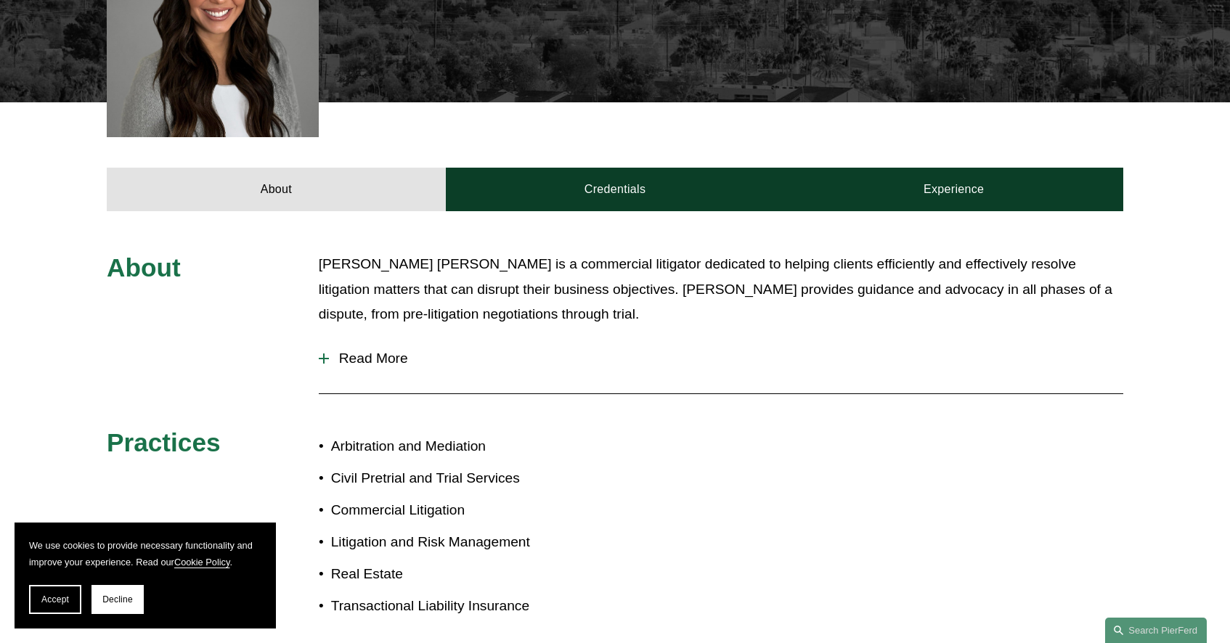
click at [330, 351] on span "Read More" at bounding box center [726, 359] width 795 height 16
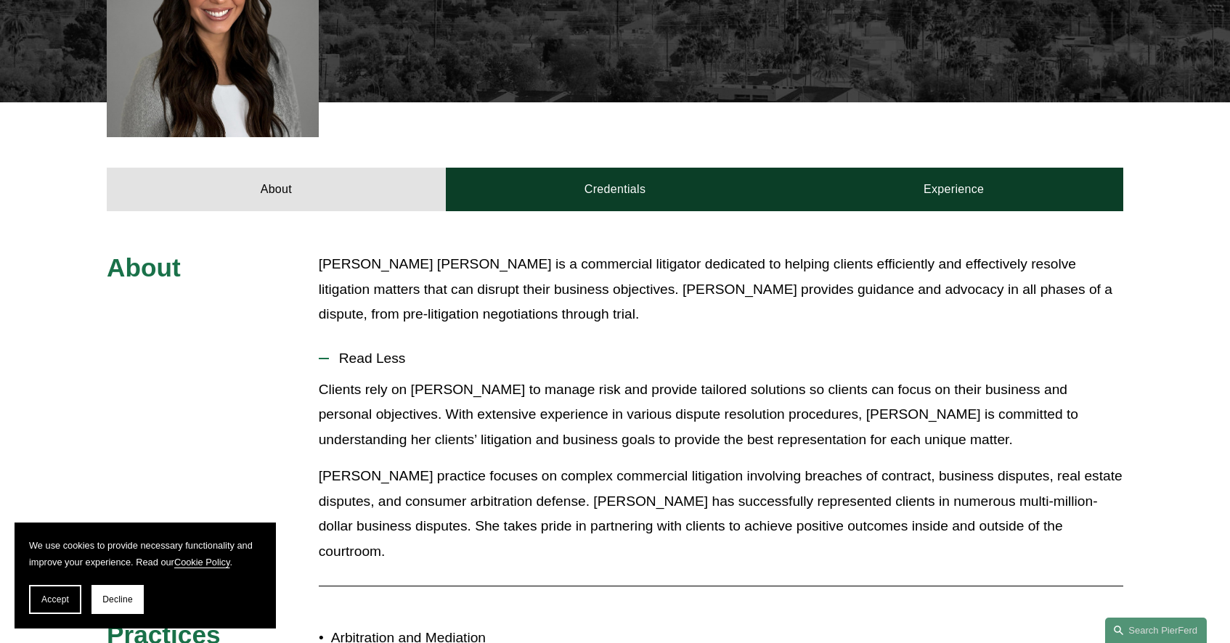
click at [444, 378] on p "Clients rely on McCall to manage risk and provide tailored solutions so clients…" at bounding box center [721, 416] width 805 height 76
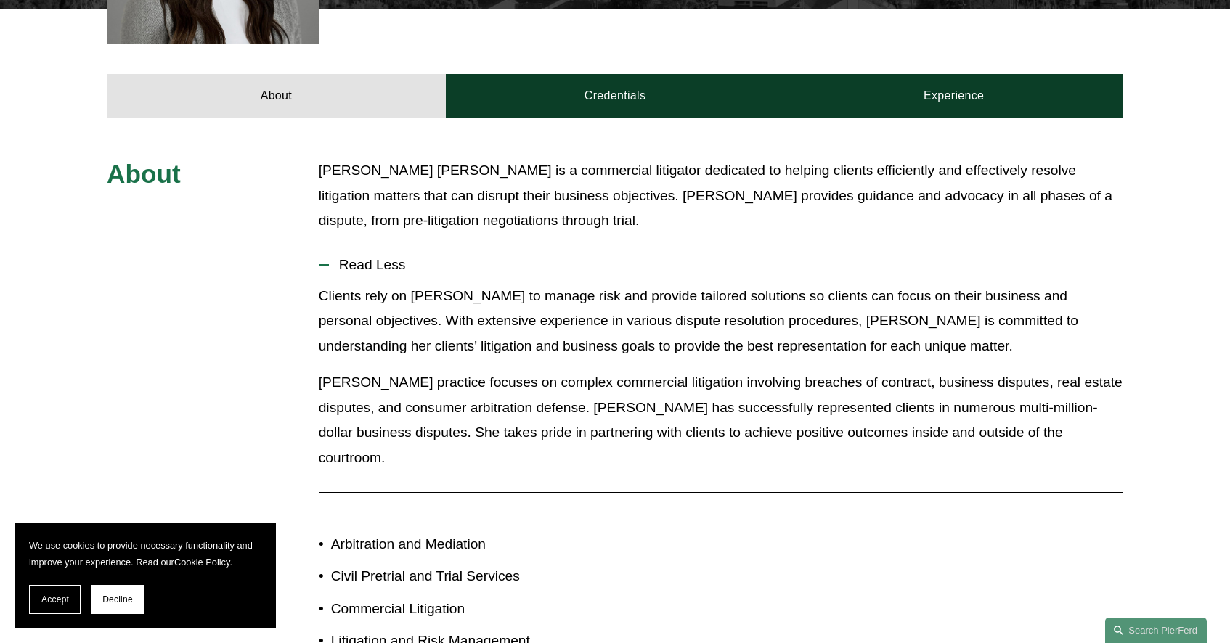
scroll to position [610, 0]
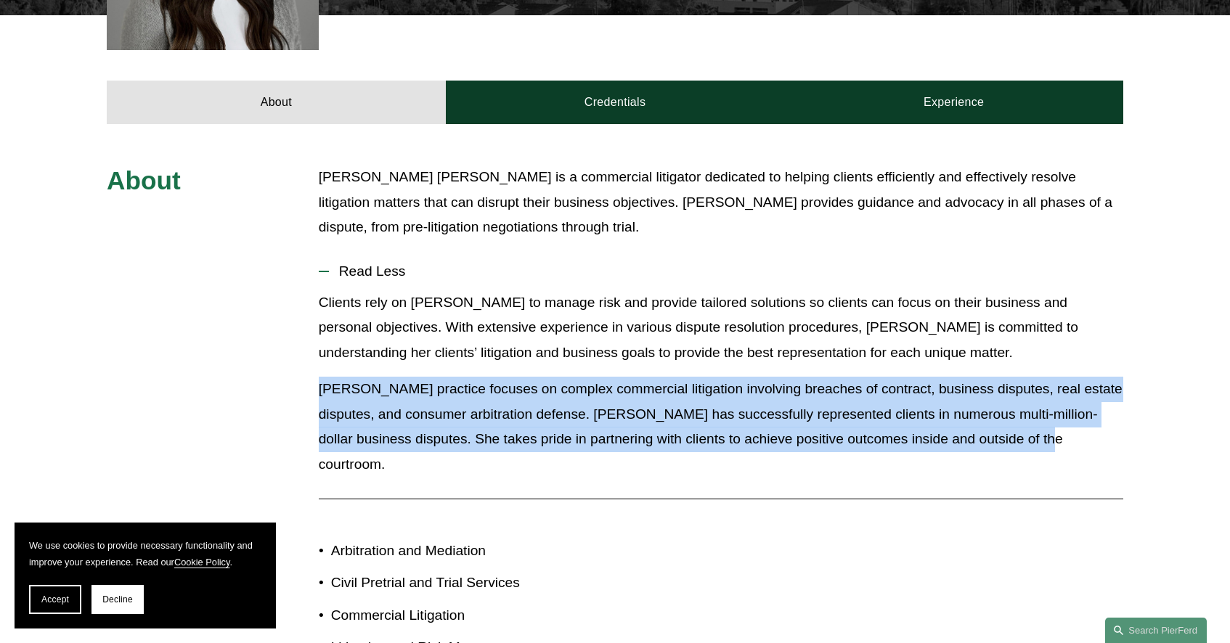
drag, startPoint x: 321, startPoint y: 342, endPoint x: 1137, endPoint y: 393, distance: 817.9
click at [1137, 393] on div "About McCall Bauersfeld is a commercial litigator dedicated to helping clients …" at bounding box center [615, 457] width 1230 height 585
copy p "McCall’s practice focuses on complex commercial litigation involving breaches o…"
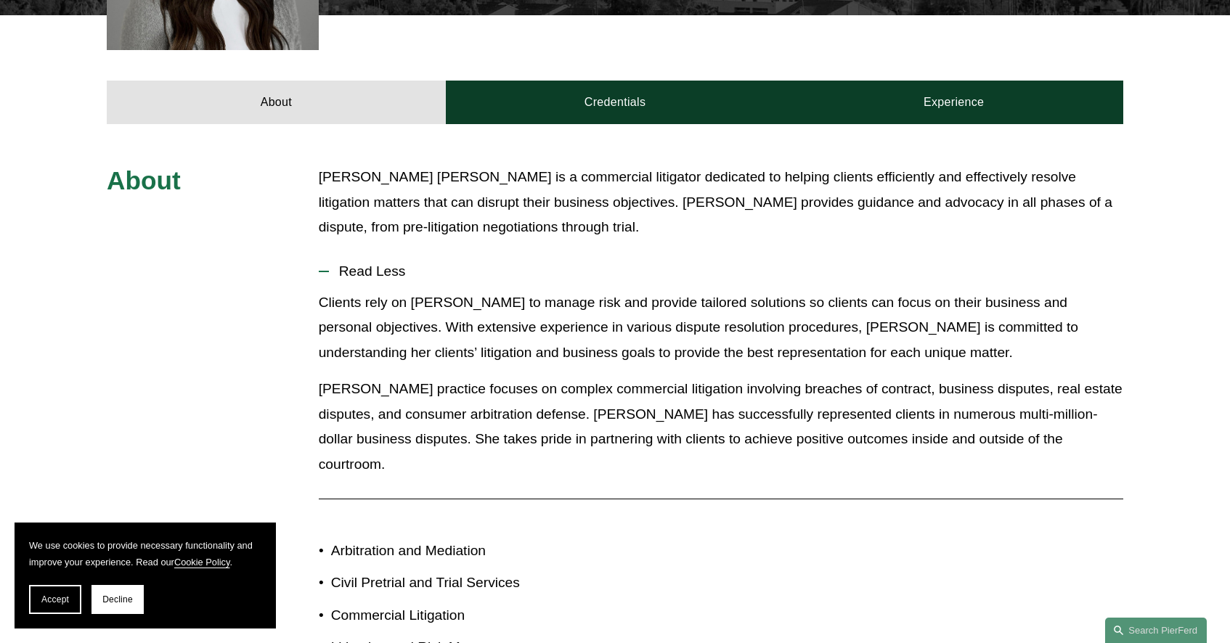
click at [1178, 309] on div "About McCall Bauersfeld is a commercial litigator dedicated to helping clients …" at bounding box center [615, 457] width 1230 height 585
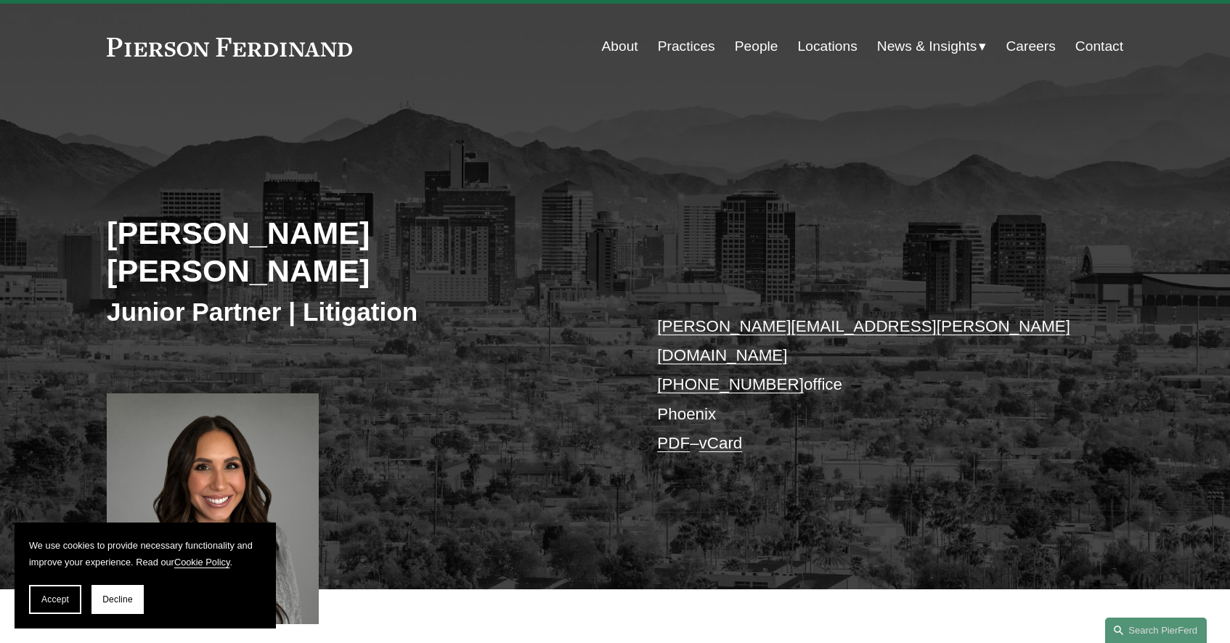
scroll to position [0, 0]
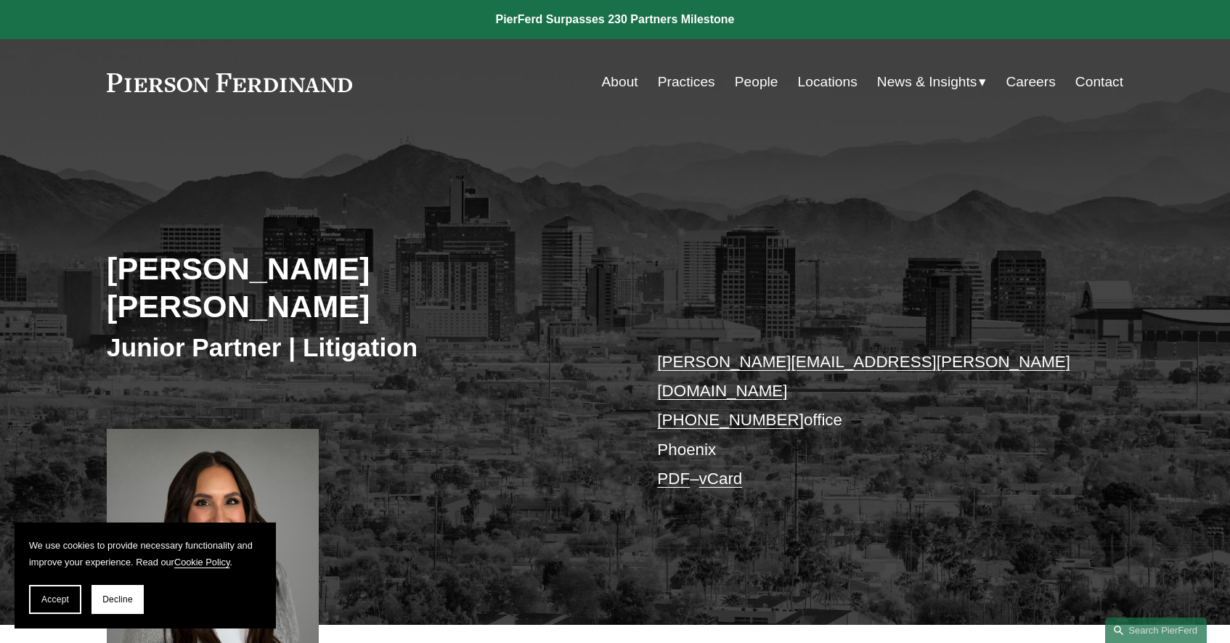
drag, startPoint x: 359, startPoint y: 83, endPoint x: 118, endPoint y: 89, distance: 241.9
click at [118, 89] on div "About Practices People Locations News & Insights News" at bounding box center [615, 82] width 1017 height 28
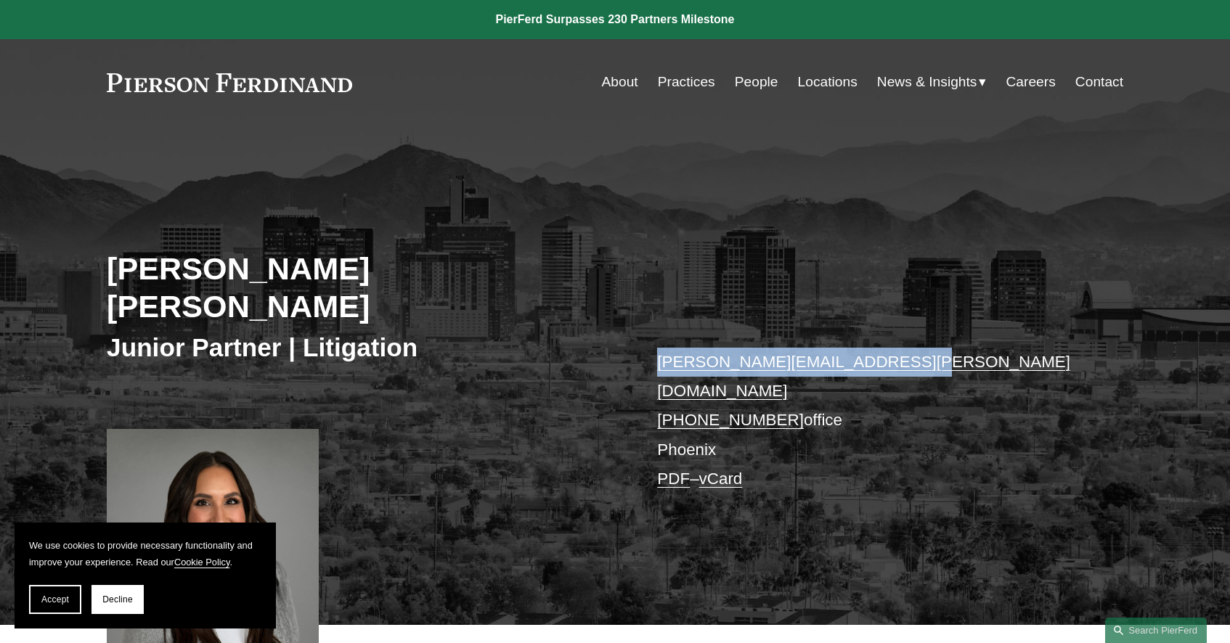
drag, startPoint x: 656, startPoint y: 309, endPoint x: 892, endPoint y: 332, distance: 237.1
click at [892, 332] on div "McCall K. Bauersfeld Junior Partner | Litigation mccall.bauersfeld@pierferd.com…" at bounding box center [615, 394] width 1230 height 463
copy link "mccall.bauersfeld@pierferd.com"
click at [784, 357] on p "mccall.bauersfeld@pierferd.com +1.480.701.4808 office Phoenix PDF – vCard" at bounding box center [868, 421] width 423 height 147
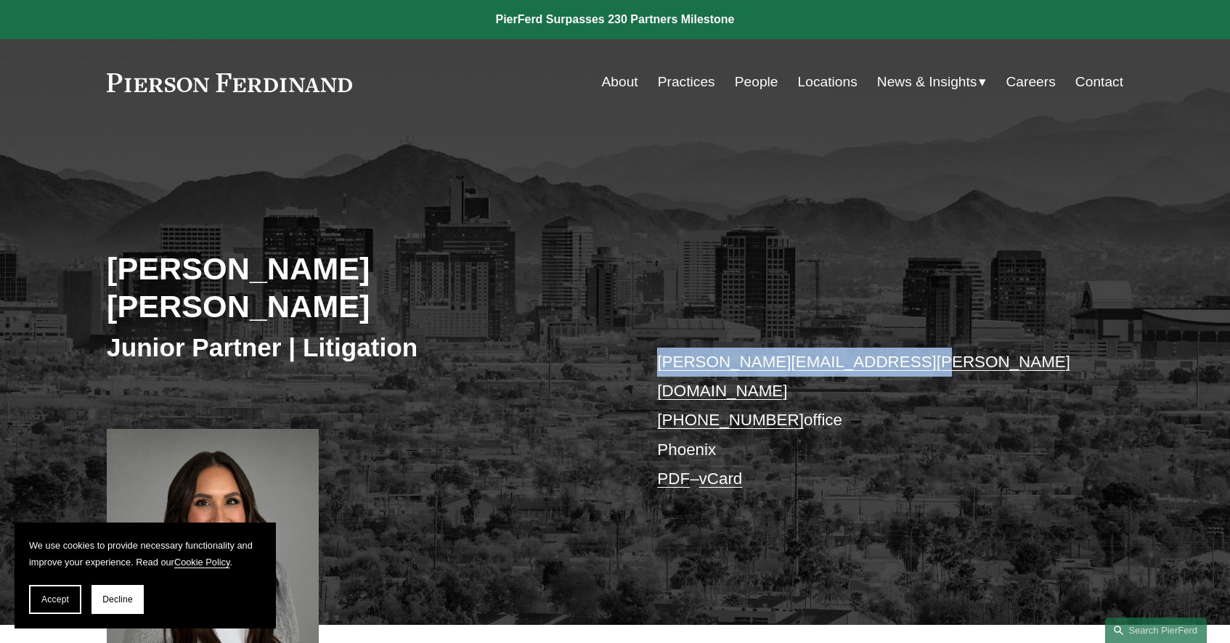
drag, startPoint x: 780, startPoint y: 351, endPoint x: 685, endPoint y: 355, distance: 95.2
click at [685, 355] on p "mccall.bauersfeld@pierferd.com +1.480.701.4808 office Phoenix PDF – vCard" at bounding box center [868, 421] width 423 height 147
copy link "480.701.4808"
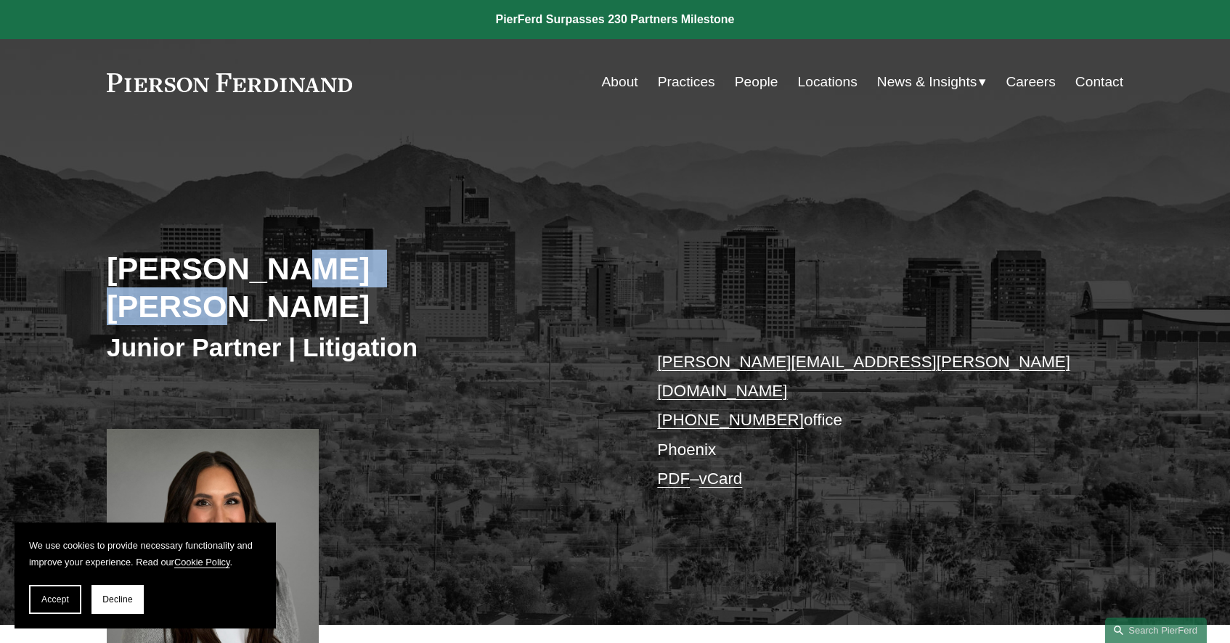
drag, startPoint x: 421, startPoint y: 272, endPoint x: 263, endPoint y: 267, distance: 158.4
click at [263, 267] on h2 "[PERSON_NAME] [PERSON_NAME]" at bounding box center [361, 288] width 508 height 76
copy h2 "[PERSON_NAME]"
click at [375, 163] on div "[PERSON_NAME] [PERSON_NAME] Junior Partner | Litigation [PERSON_NAME][EMAIL_ADD…" at bounding box center [615, 394] width 1230 height 463
click at [618, 78] on link "About" at bounding box center [620, 82] width 36 height 28
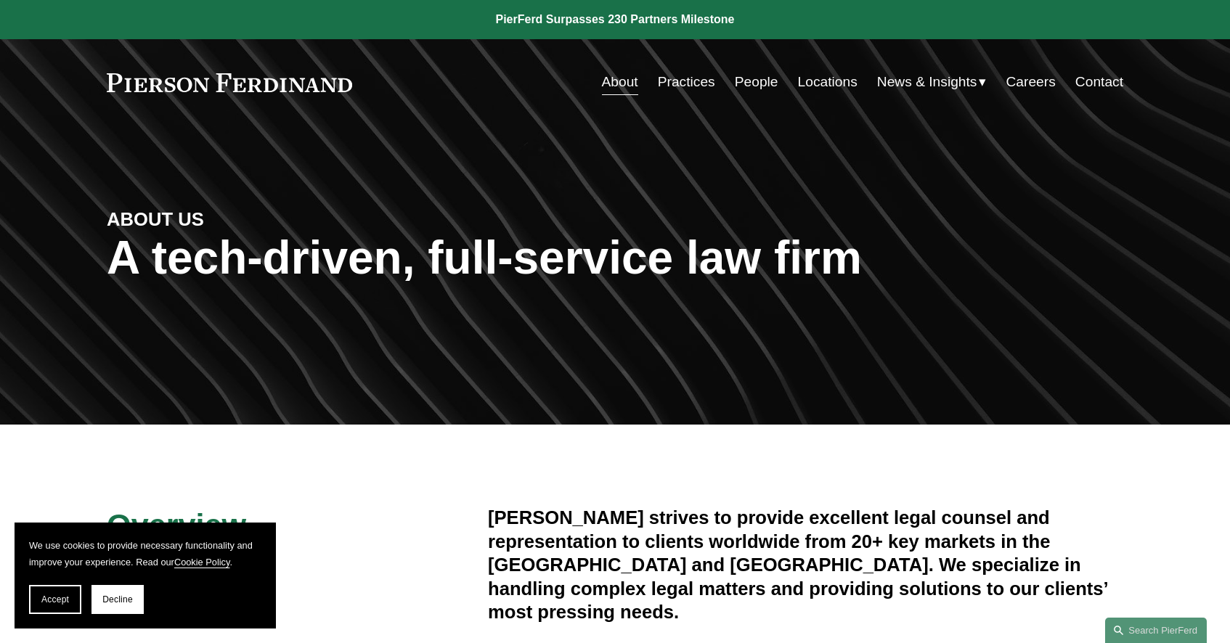
click at [357, 84] on div "About Practices People Locations News & Insights News Insights Blogs Careers Co…" at bounding box center [737, 82] width 771 height 28
drag, startPoint x: 649, startPoint y: 515, endPoint x: 489, endPoint y: 511, distance: 160.6
click at [489, 511] on h4 "[PERSON_NAME] strives to provide excellent legal counsel and representation to …" at bounding box center [805, 565] width 635 height 118
copy h4 "[PERSON_NAME]"
